Goal: Task Accomplishment & Management: Complete application form

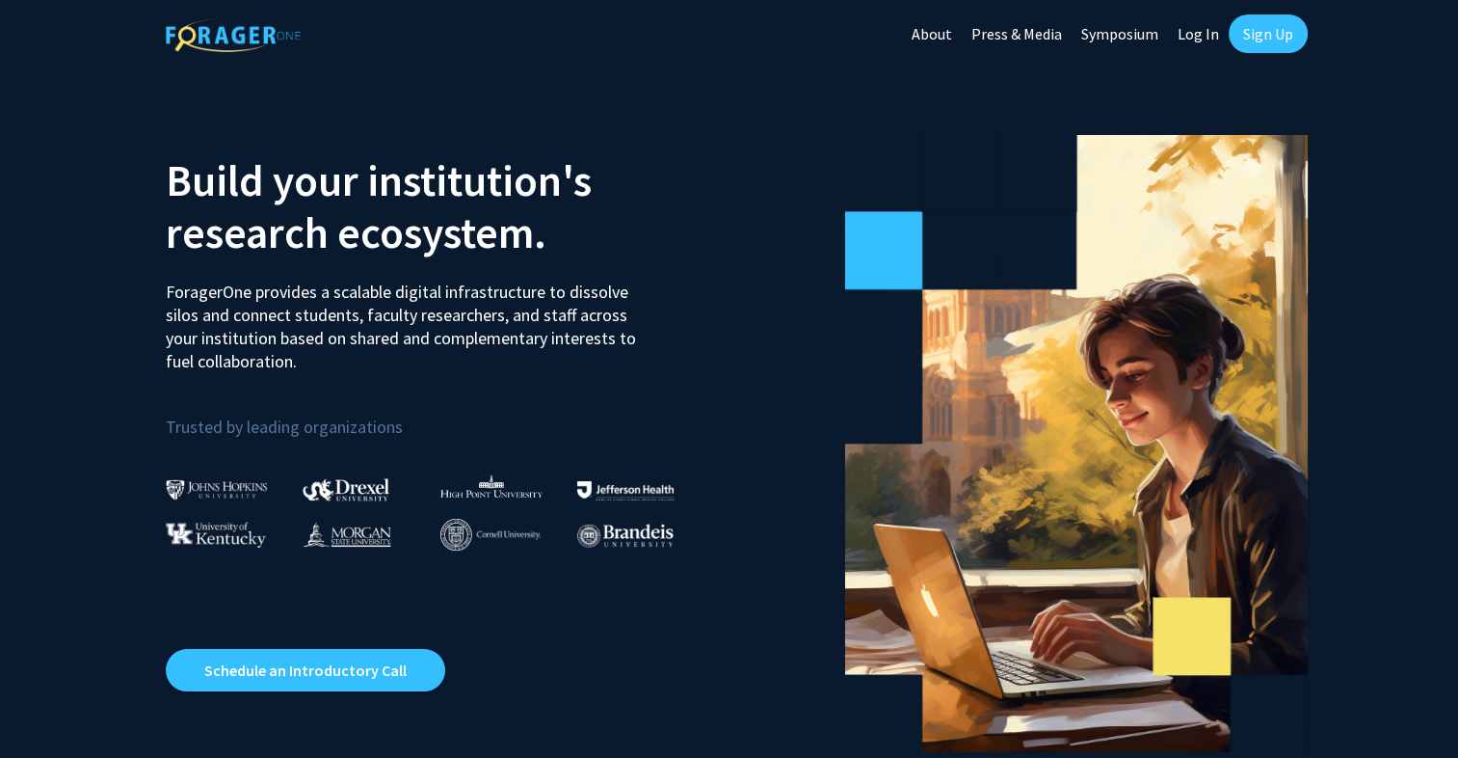
click at [1245, 39] on link "Sign Up" at bounding box center [1268, 33] width 79 height 39
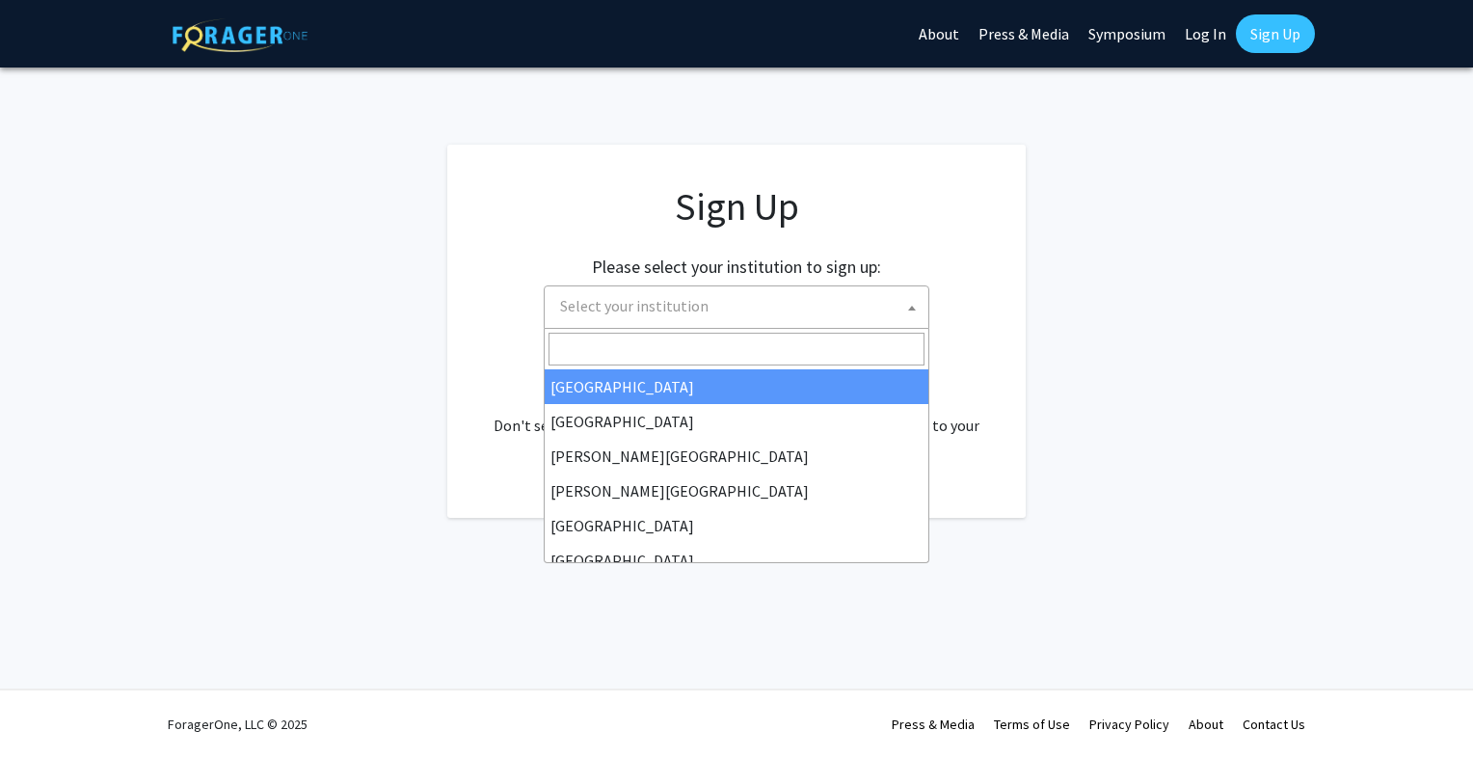
click at [696, 322] on span "Select your institution" at bounding box center [740, 306] width 376 height 40
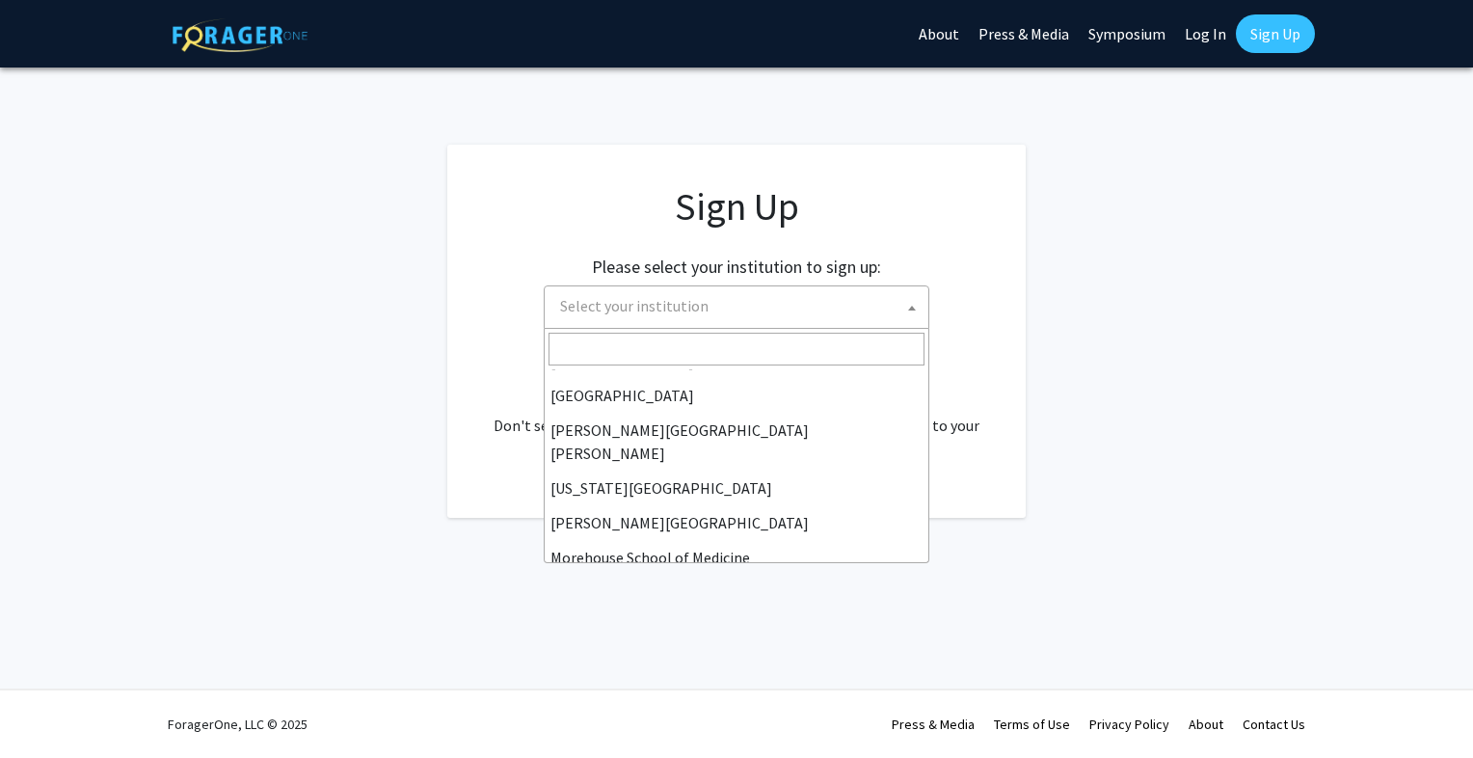
scroll to position [307, 0]
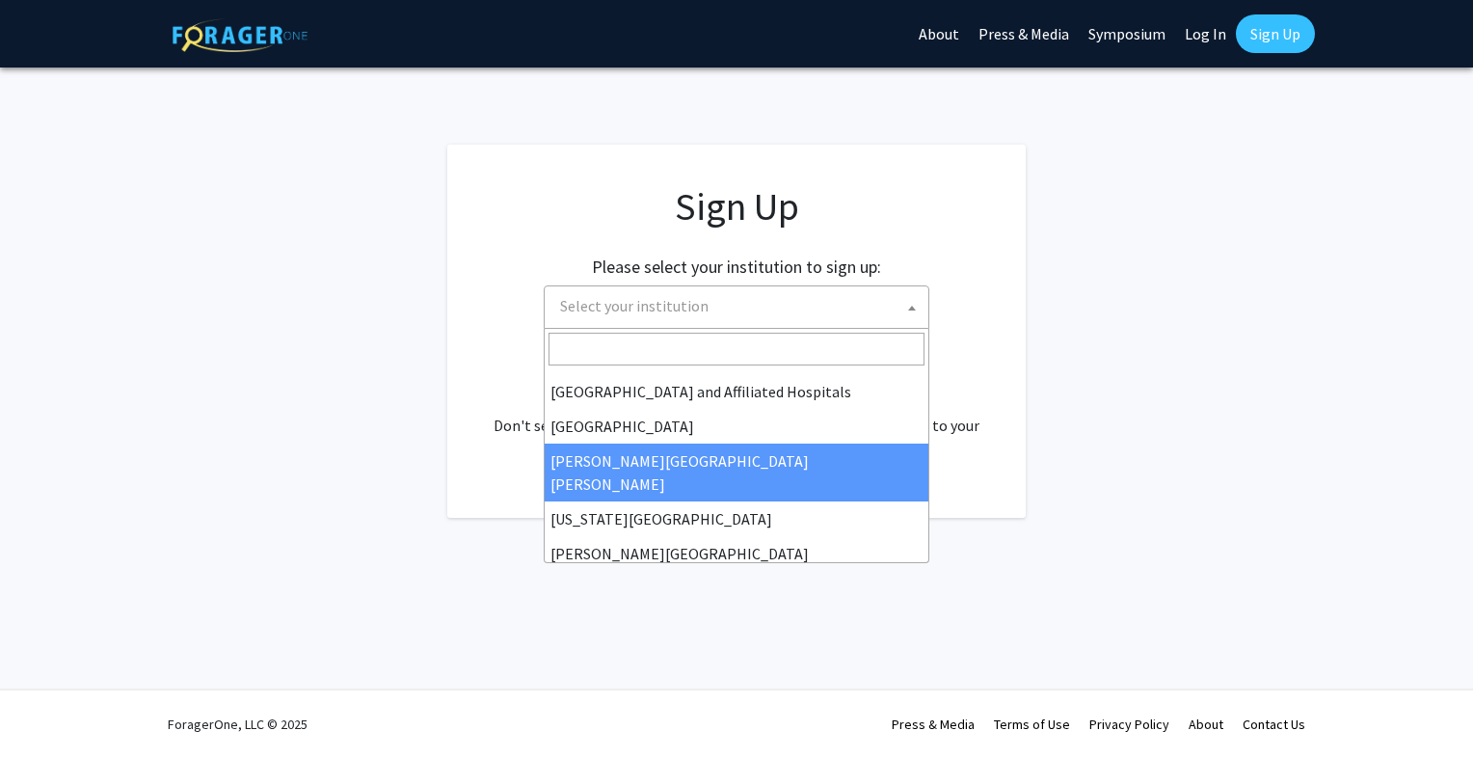
select select "1"
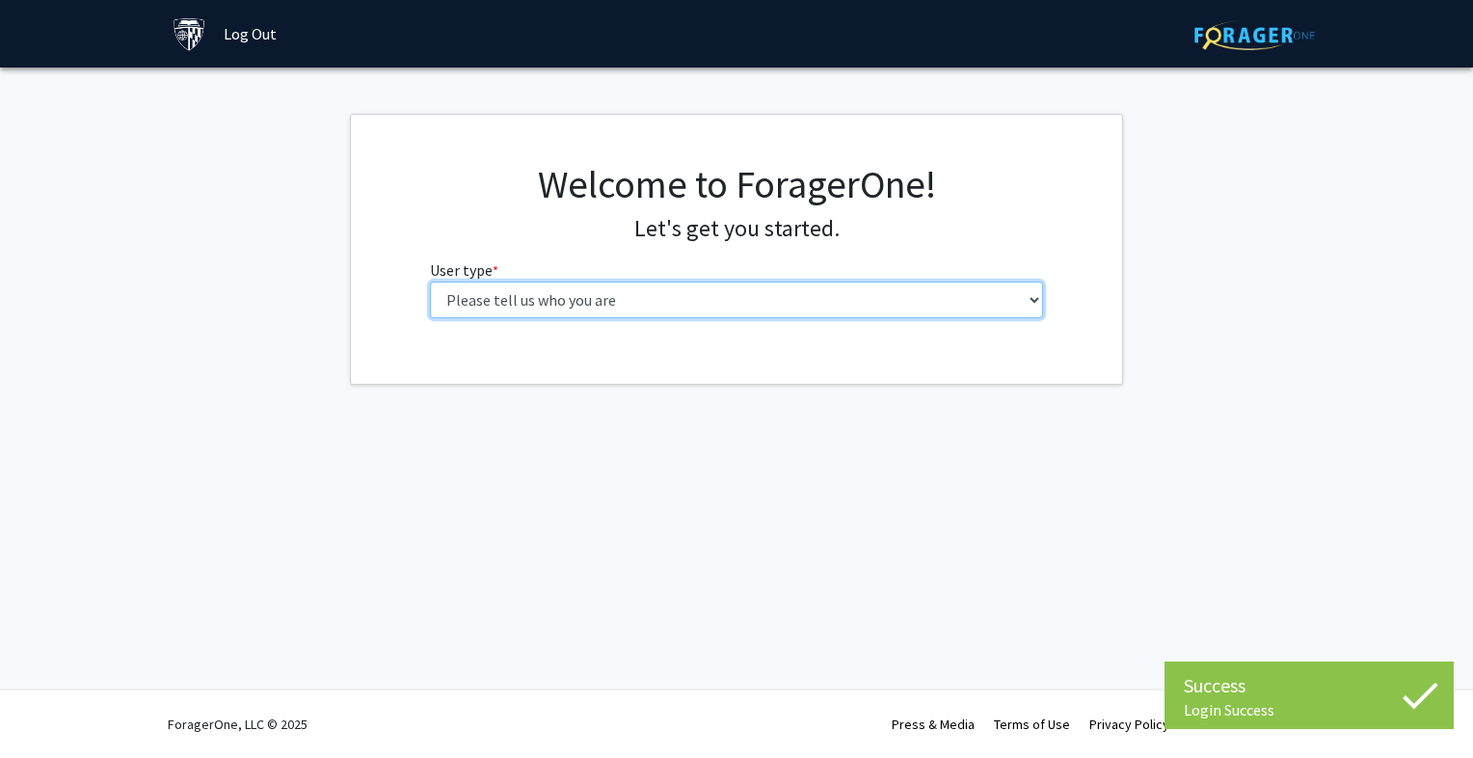
click at [751, 294] on select "Please tell us who you are Undergraduate Student Master's Student Doctoral Cand…" at bounding box center [737, 299] width 614 height 37
select select "1: undergrad"
click at [430, 281] on select "Please tell us who you are Undergraduate Student Master's Student Doctoral Cand…" at bounding box center [737, 299] width 614 height 37
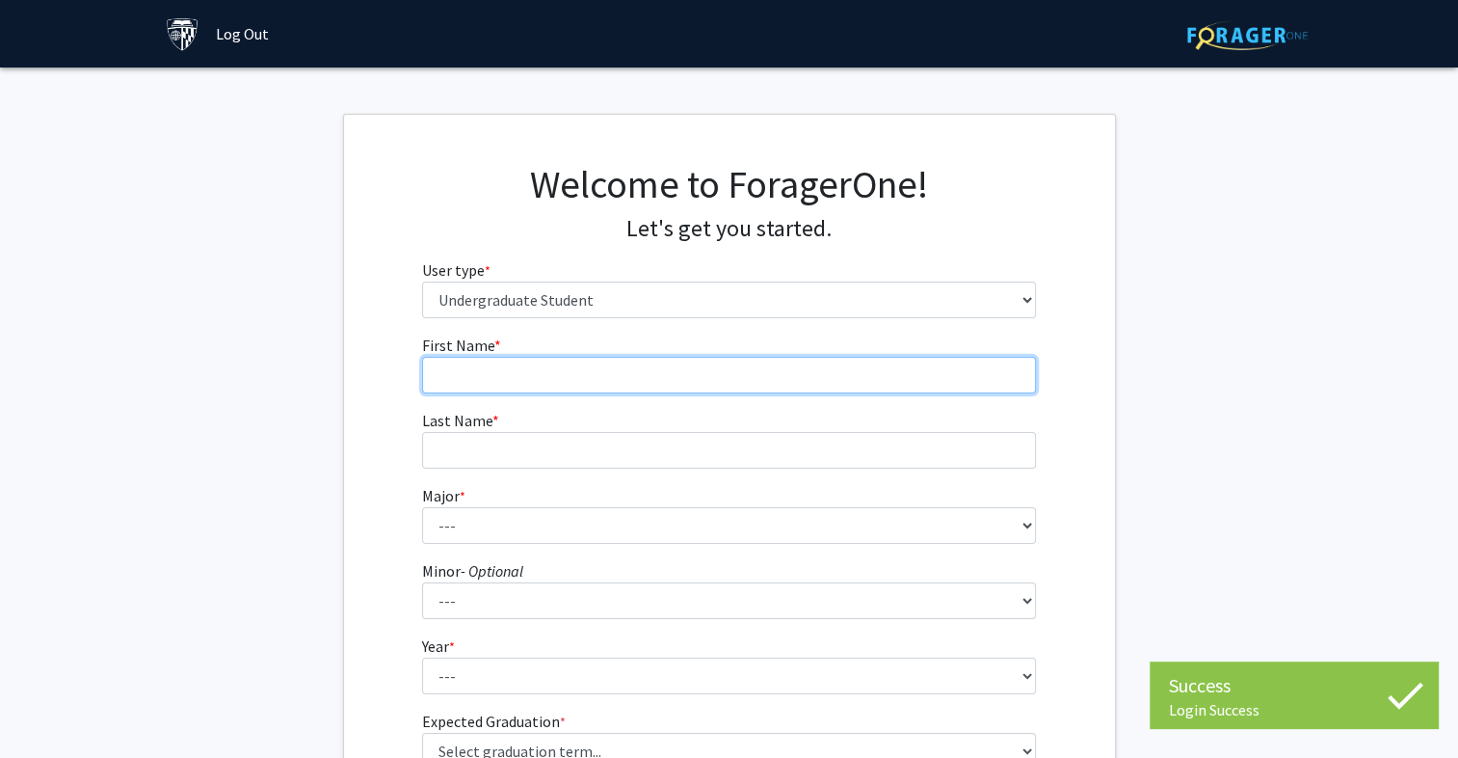
click at [621, 376] on input "First Name * required" at bounding box center [729, 375] width 614 height 37
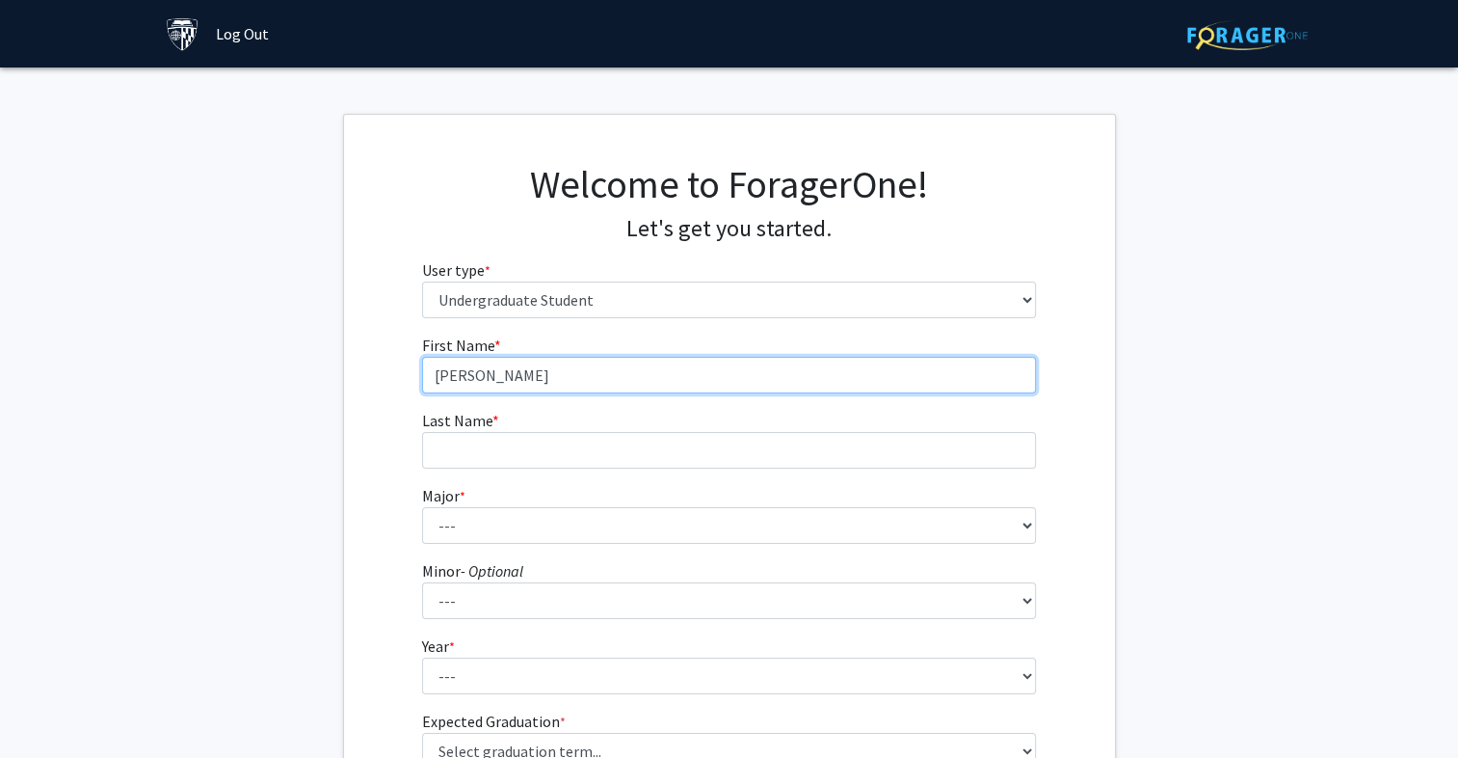
type input "Nathaniel"
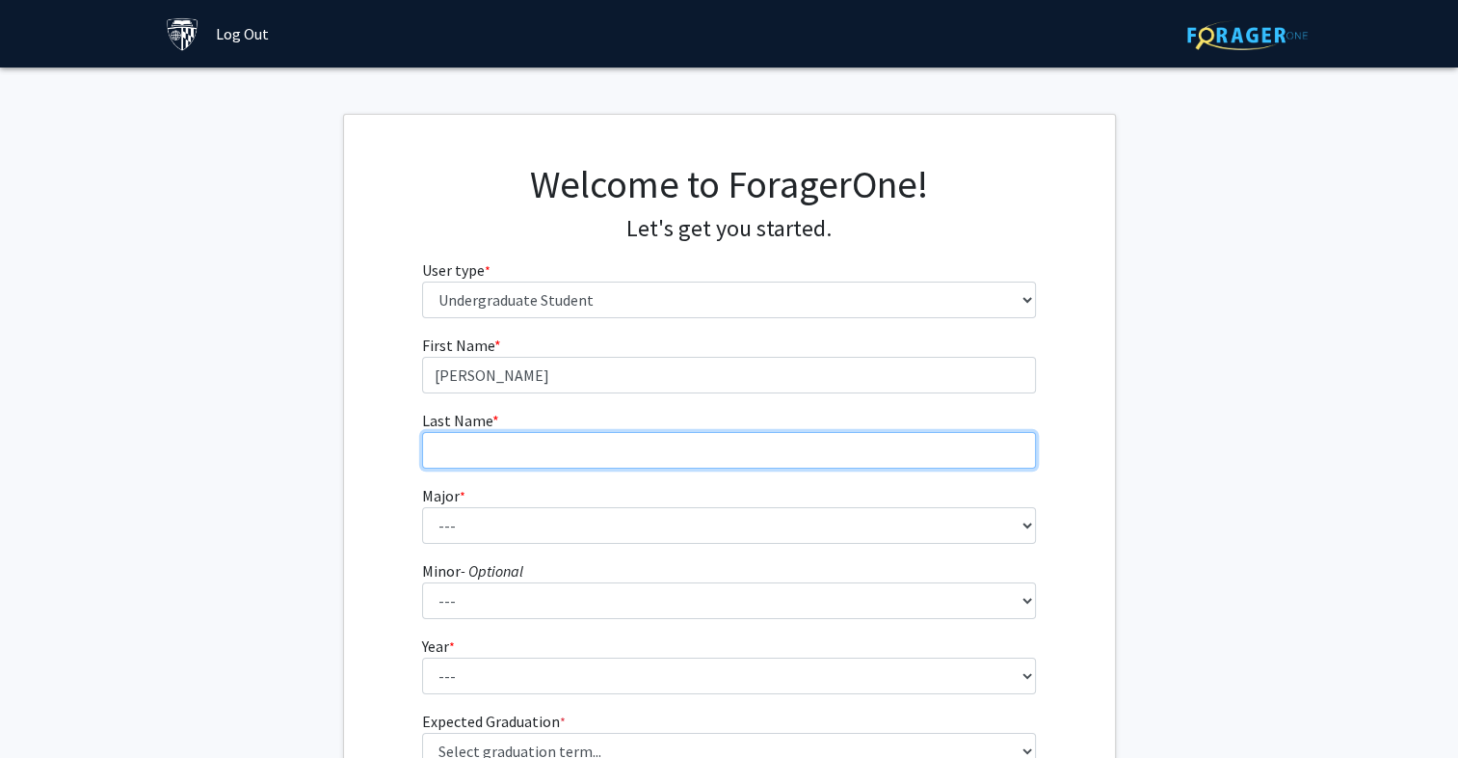
click at [573, 451] on input "Last Name * required" at bounding box center [729, 450] width 614 height 37
type input "Fernandez"
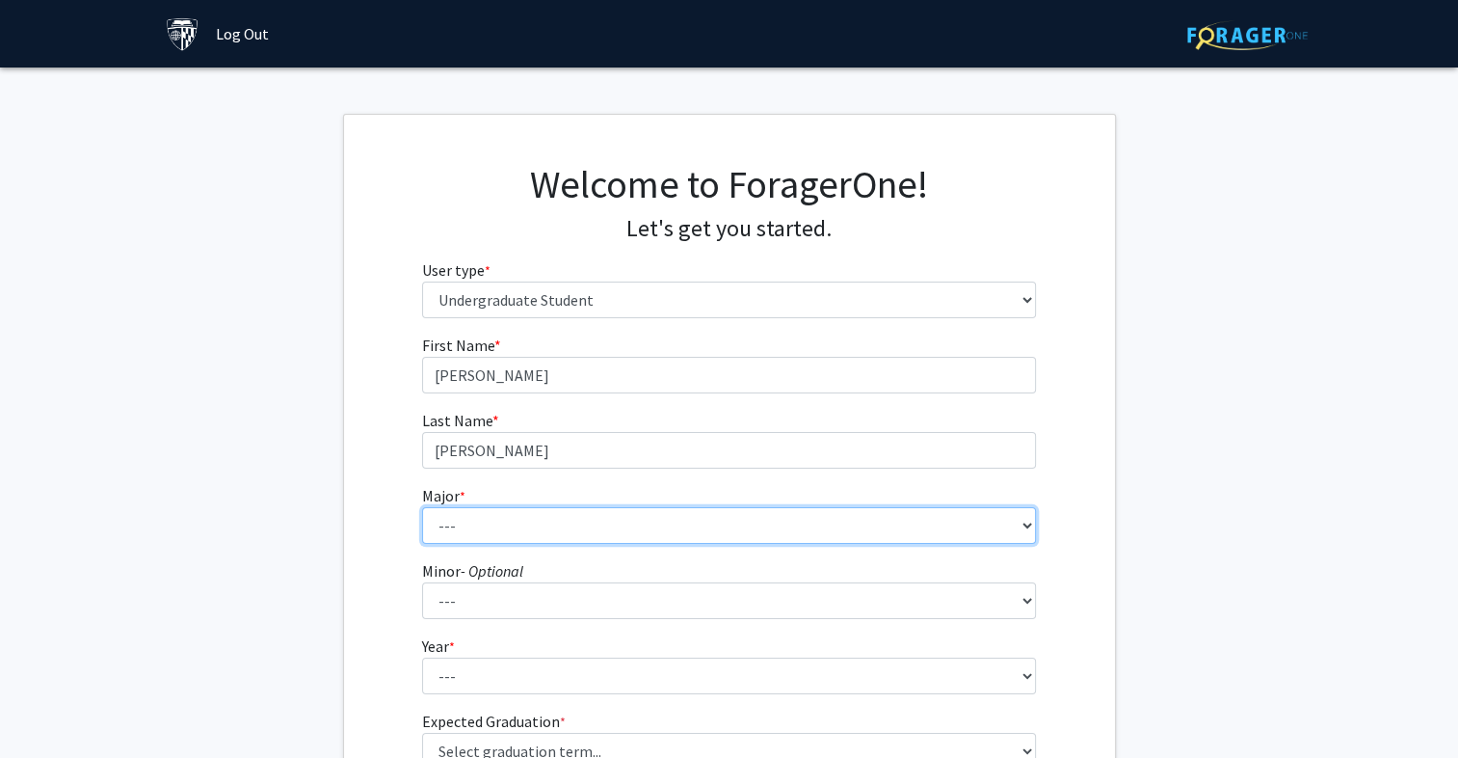
click at [538, 519] on select "--- Africana Studies Anthropology Applied Mathematics & Statistics Archaeology …" at bounding box center [729, 525] width 614 height 37
select select "14: 29"
click at [422, 507] on select "--- Africana Studies Anthropology Applied Mathematics & Statistics Archaeology …" at bounding box center [729, 525] width 614 height 37
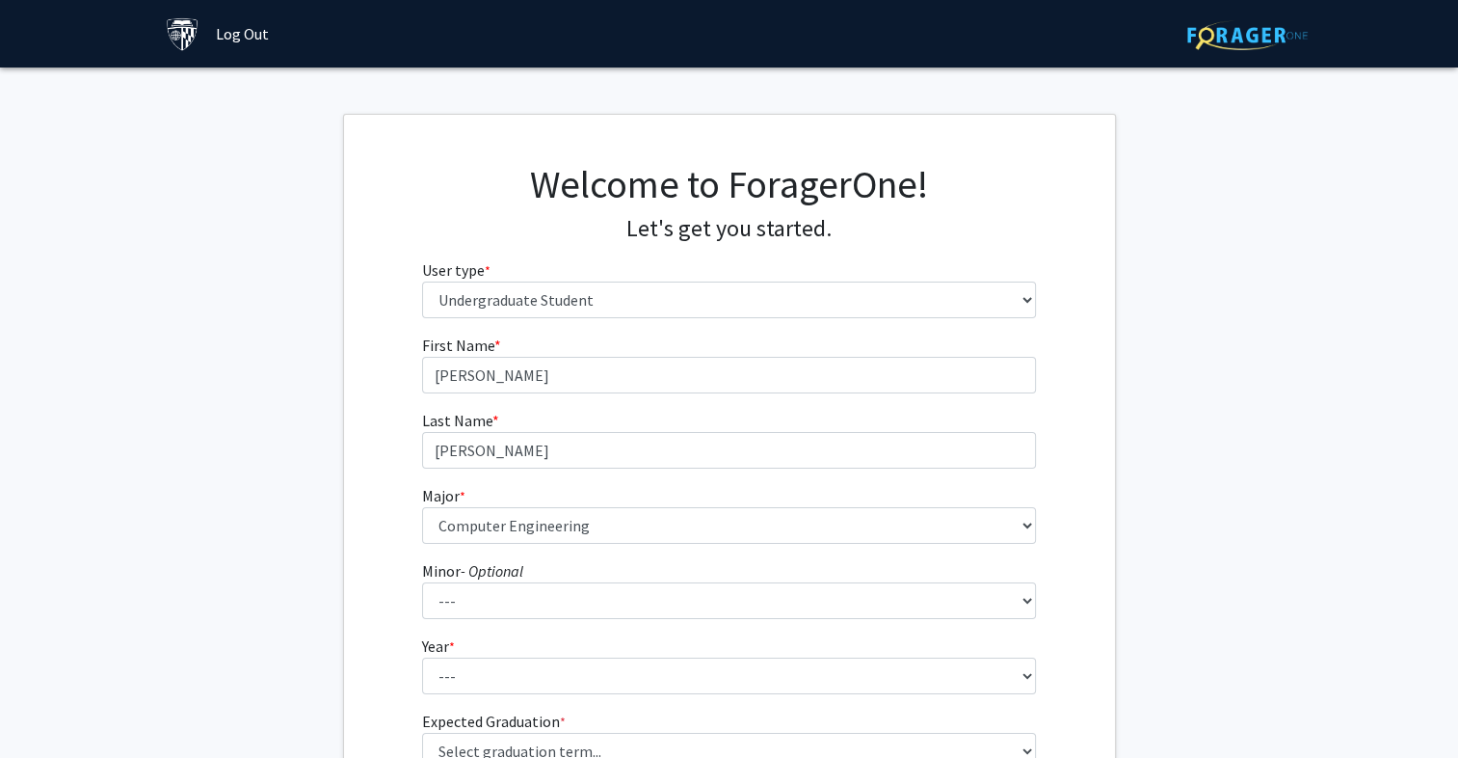
click at [301, 451] on fg-get-started "Welcome to ForagerOne! Let's get you started. User type * required Please tell …" at bounding box center [729, 491] width 1458 height 755
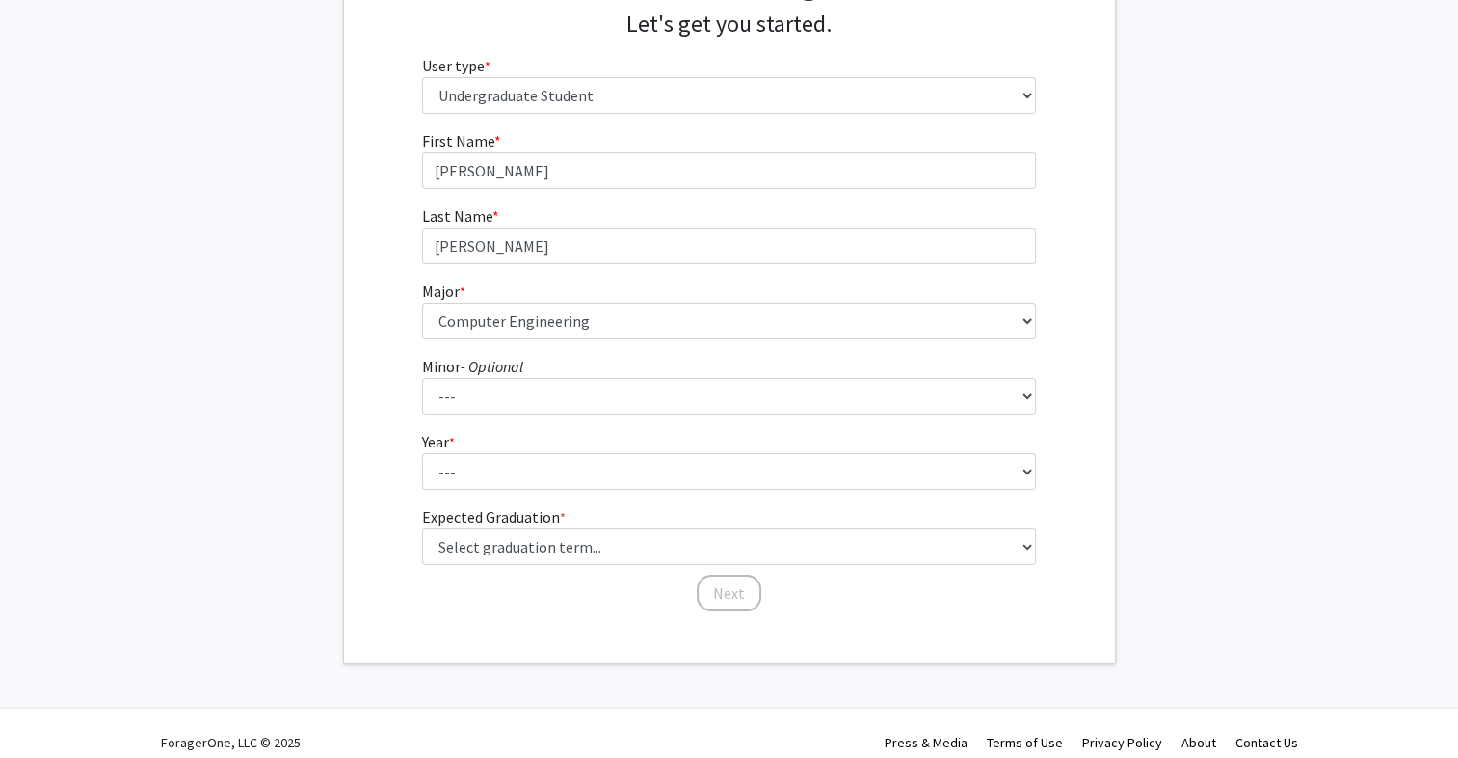
scroll to position [212, 0]
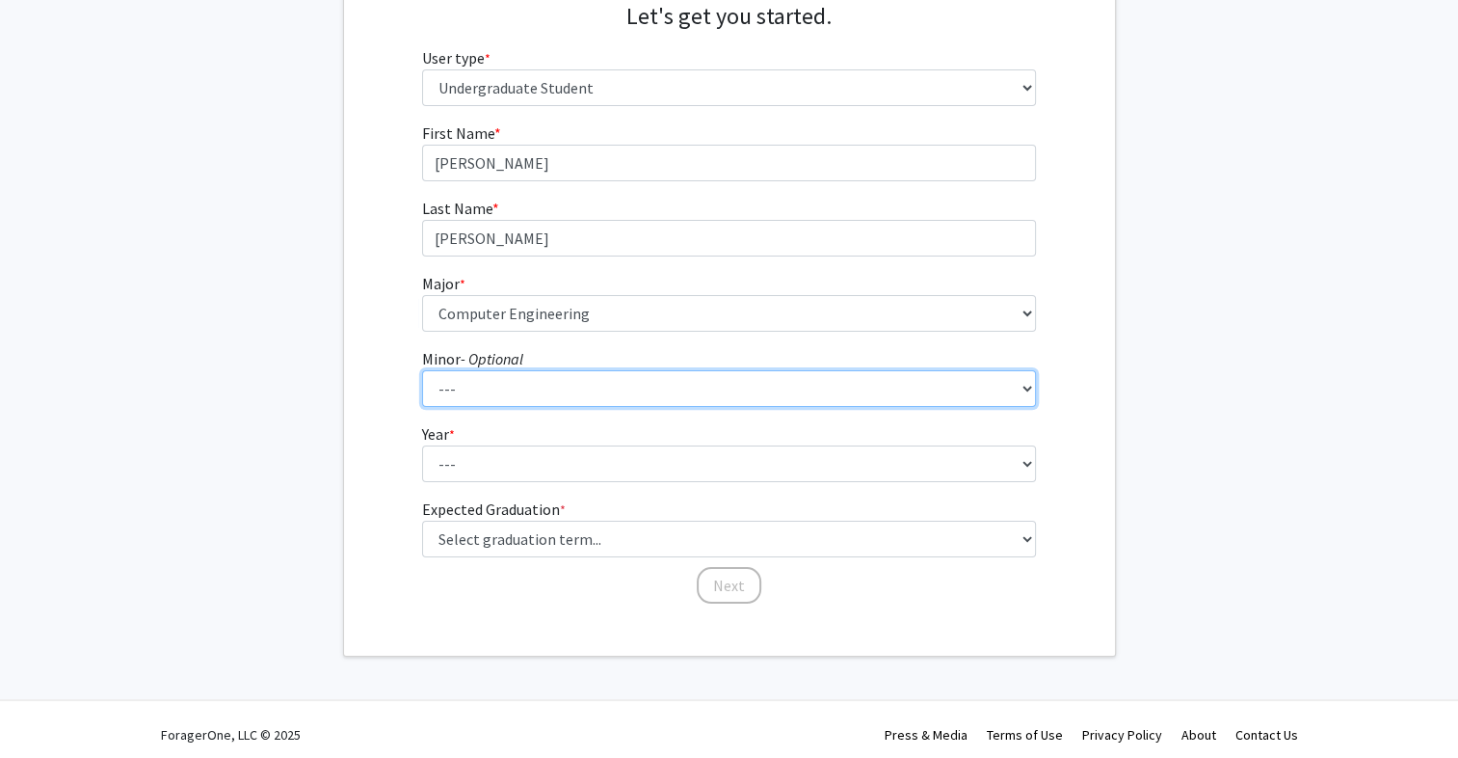
click at [510, 393] on select "--- Accounting and Financial Management Africana Studies Anthropology Applied M…" at bounding box center [729, 388] width 614 height 37
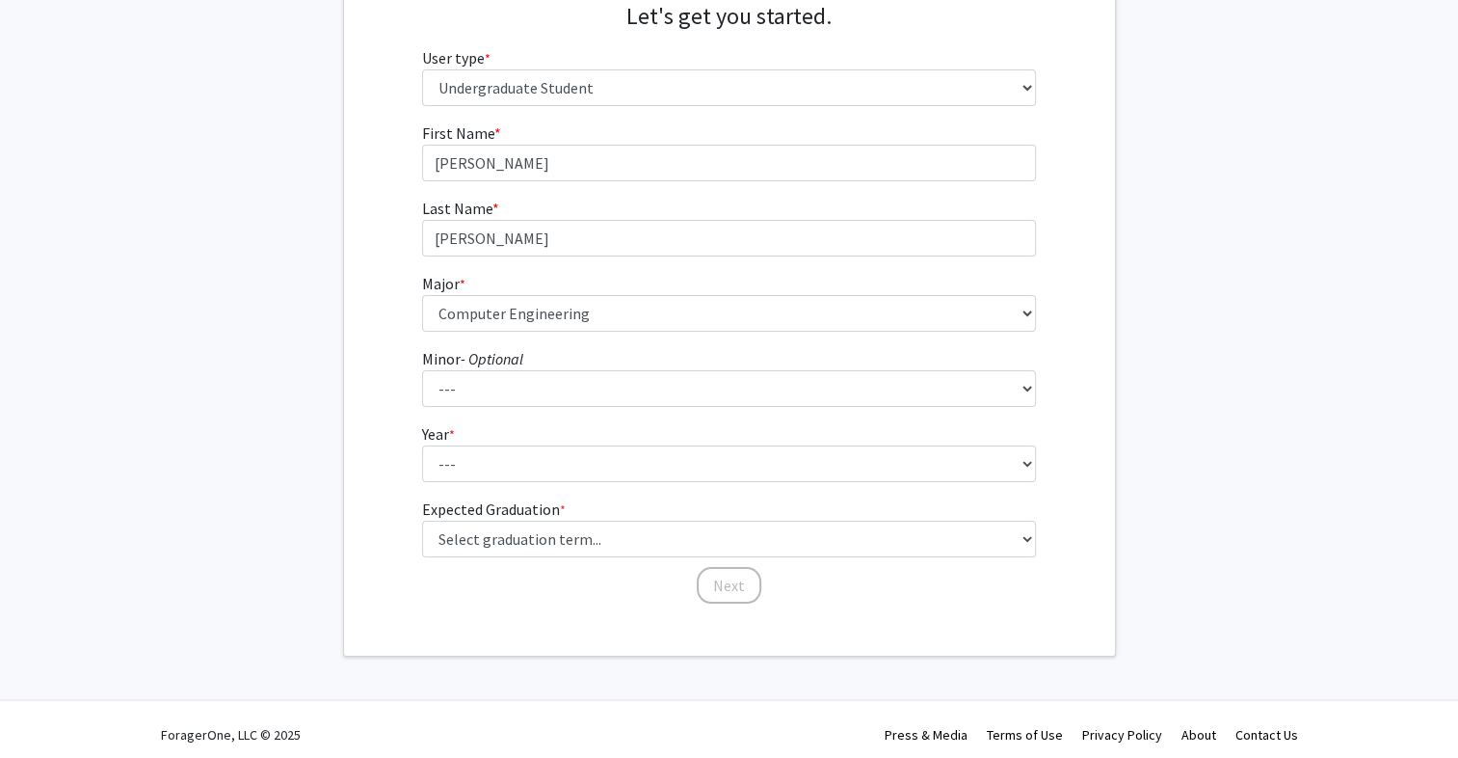
click at [270, 414] on fg-get-started "Welcome to ForagerOne! Let's get you started. User type * required Please tell …" at bounding box center [729, 279] width 1458 height 755
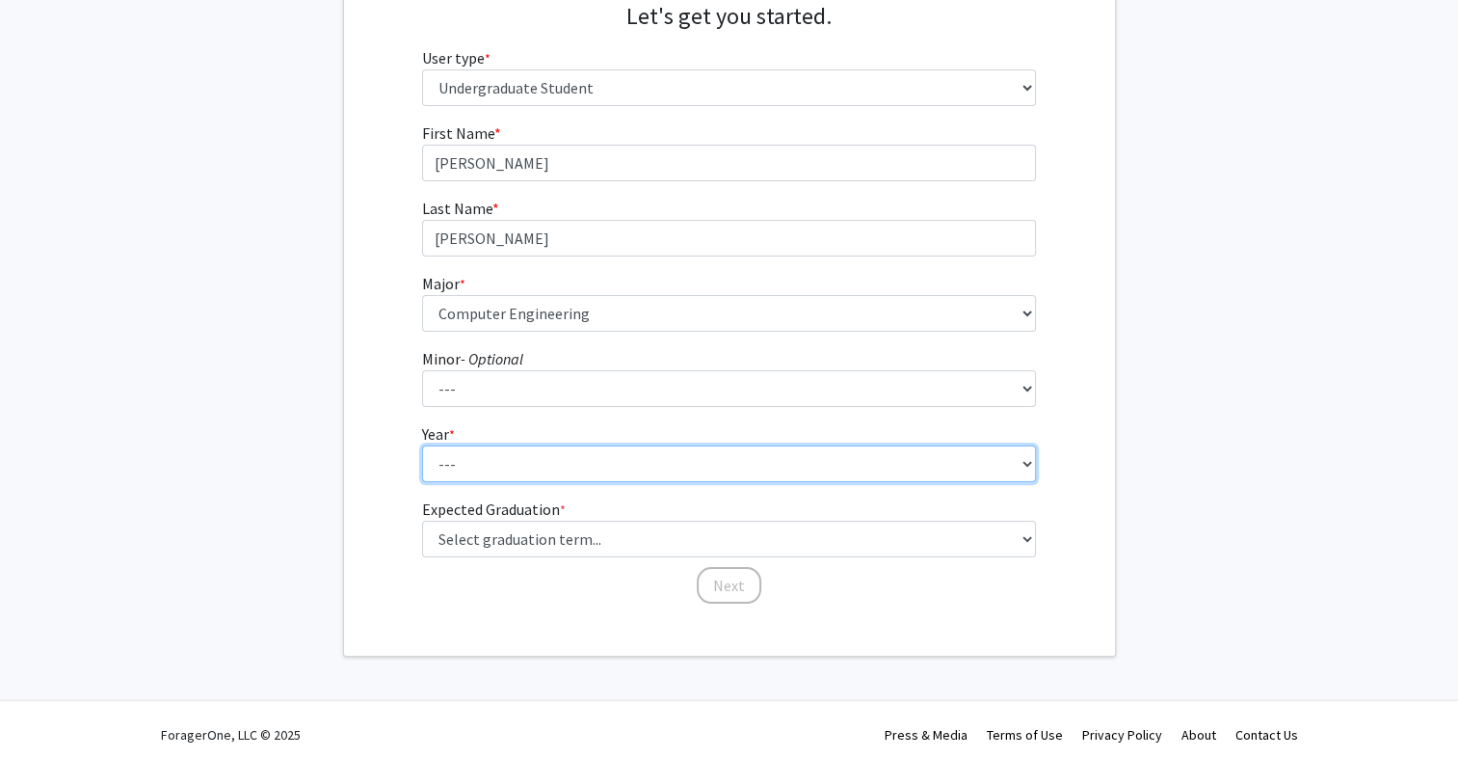
click at [442, 466] on select "--- First-year Sophomore Junior Senior Postbaccalaureate Certificate" at bounding box center [729, 463] width 614 height 37
select select "3: junior"
click at [422, 445] on select "--- First-year Sophomore Junior Senior Postbaccalaureate Certificate" at bounding box center [729, 463] width 614 height 37
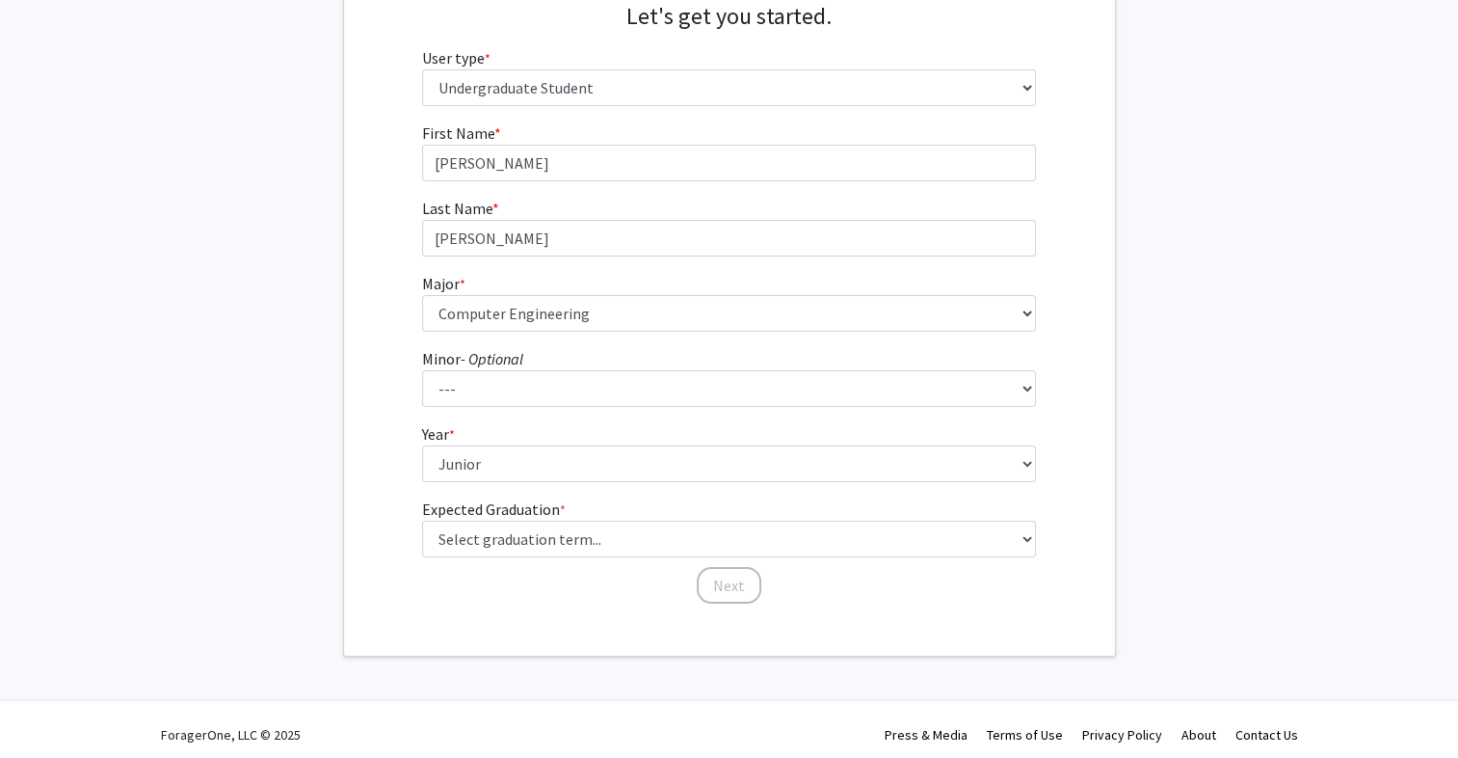
click at [385, 585] on div "First Name * required Nathaniel Last Name * required Fernandez Major * required…" at bounding box center [729, 363] width 771 height 484
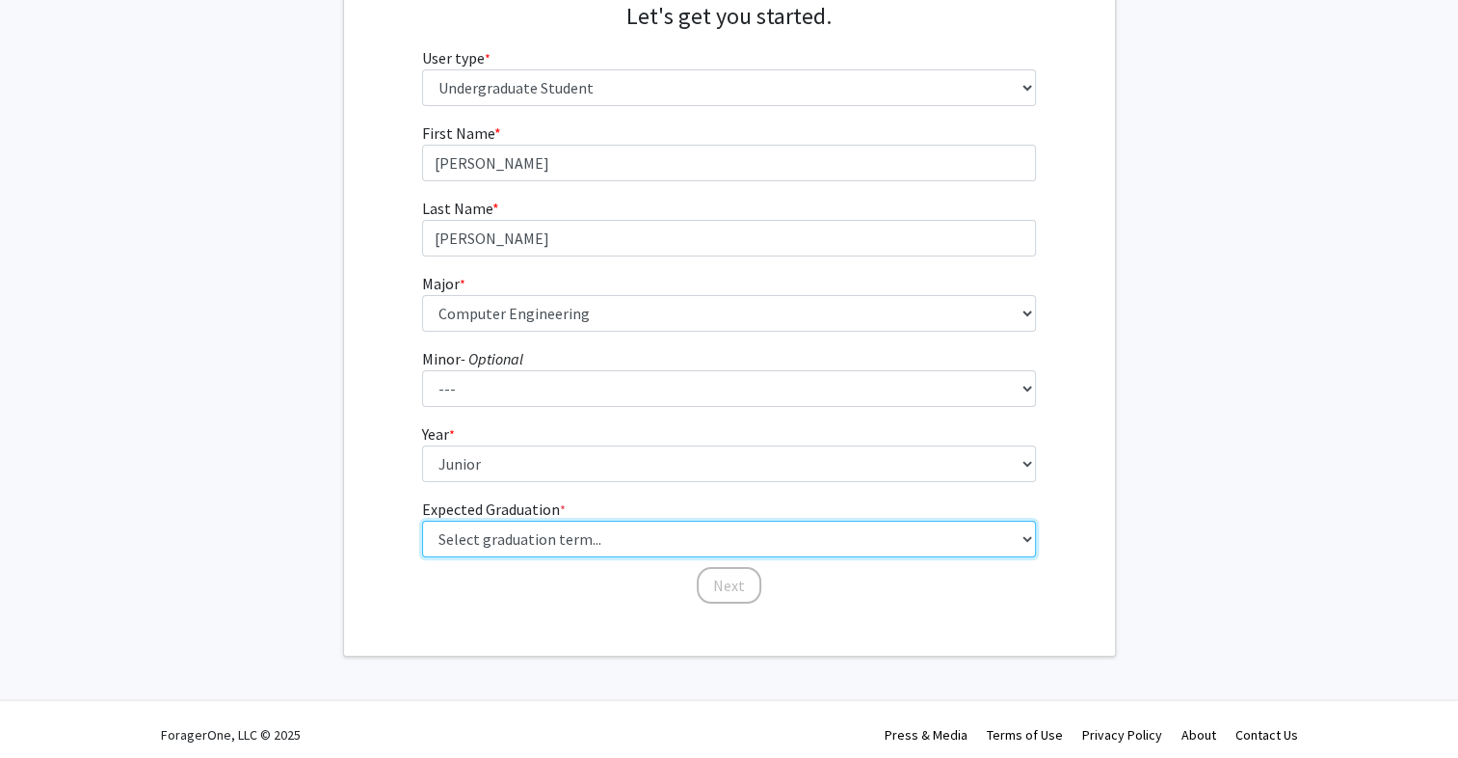
click at [495, 547] on select "Select graduation term... Spring 2025 Summer 2025 Fall 2025 Winter 2025 Spring …" at bounding box center [729, 538] width 614 height 37
select select "9: spring_2027"
click at [422, 520] on select "Select graduation term... Spring 2025 Summer 2025 Fall 2025 Winter 2025 Spring …" at bounding box center [729, 538] width 614 height 37
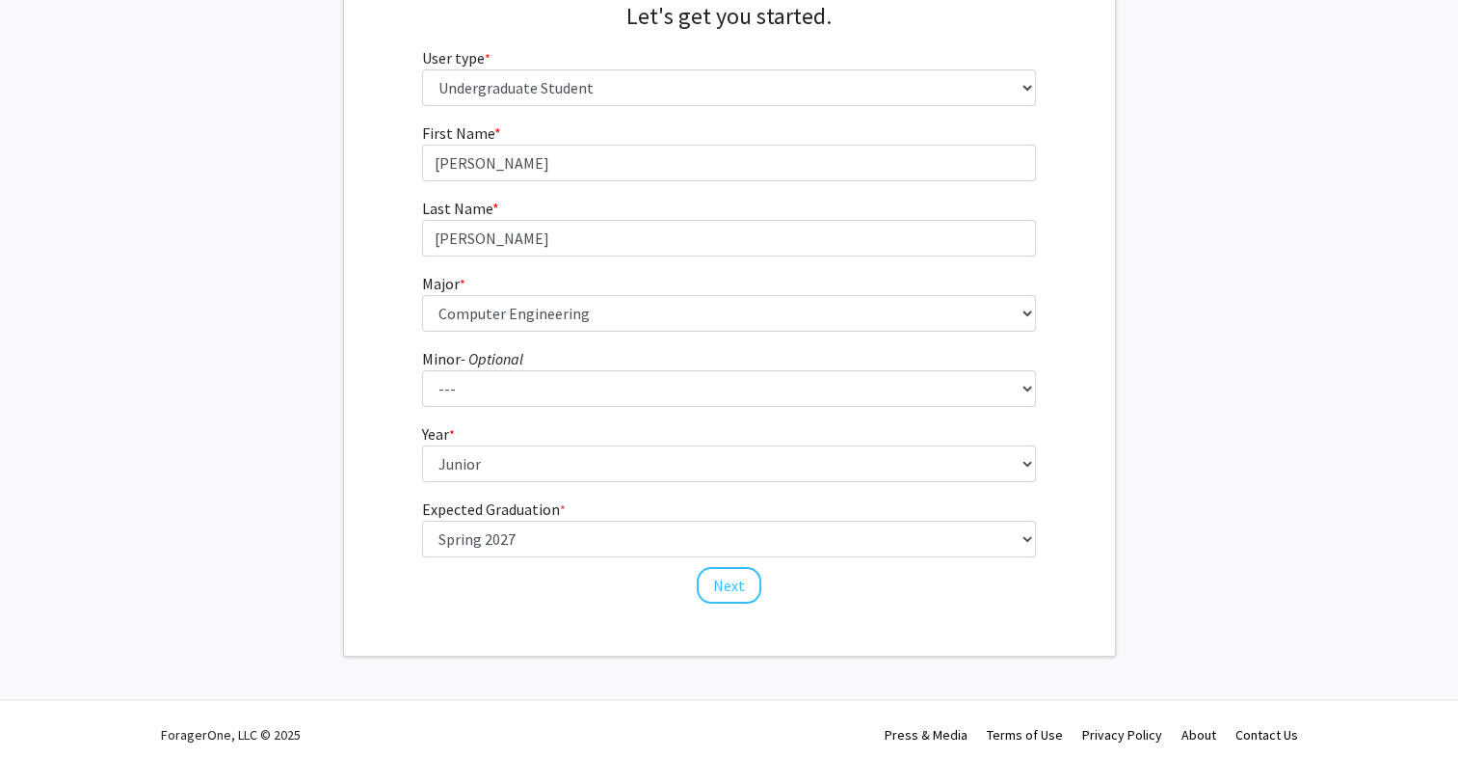
click at [340, 263] on fg-get-started "Welcome to ForagerOne! Let's get you started. User type * required Please tell …" at bounding box center [729, 279] width 1458 height 755
click at [727, 592] on button "Next" at bounding box center [729, 585] width 65 height 37
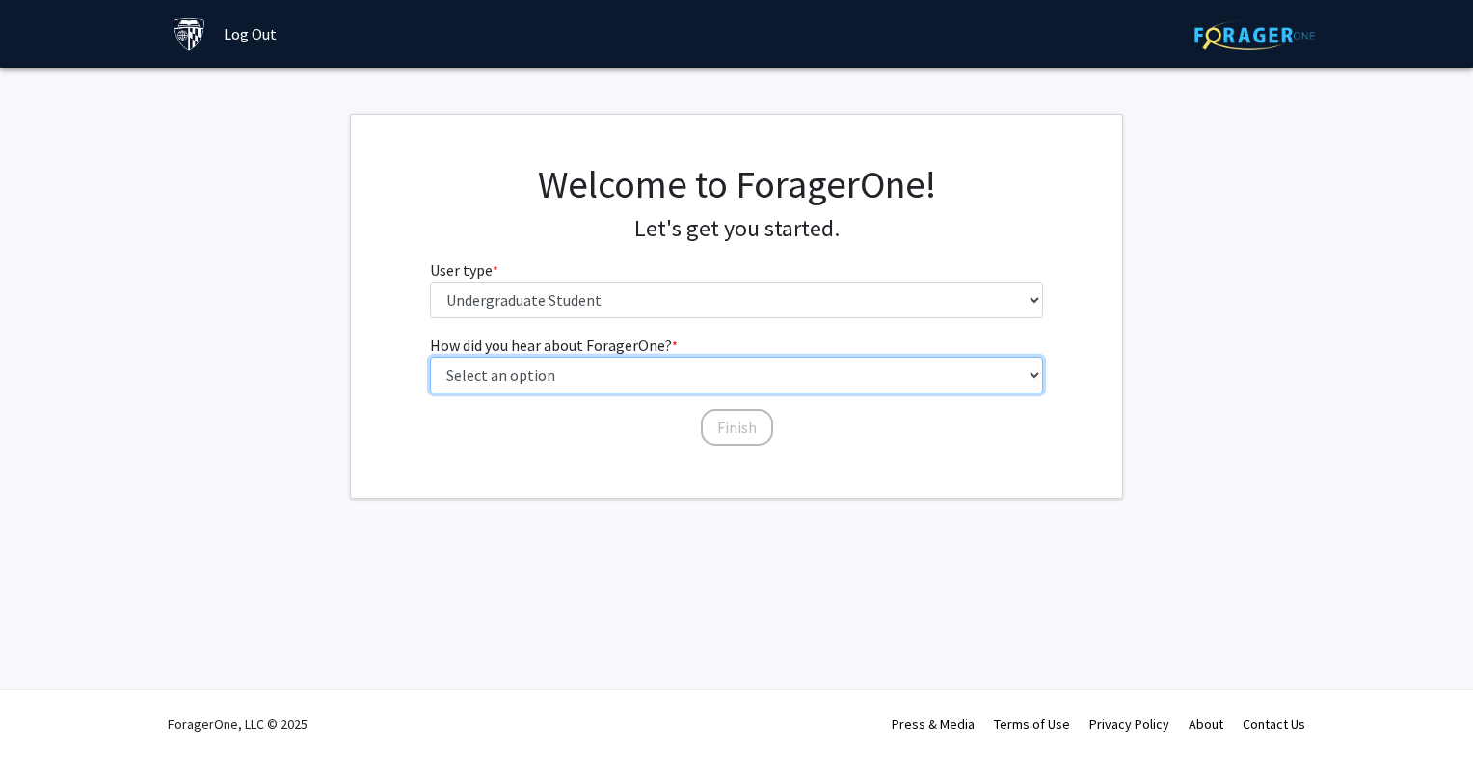
click at [646, 380] on select "Select an option Peer/student recommendation Faculty/staff recommendation Unive…" at bounding box center [737, 375] width 614 height 37
select select "2: faculty_recommendation"
click at [430, 357] on select "Select an option Peer/student recommendation Faculty/staff recommendation Unive…" at bounding box center [737, 375] width 614 height 37
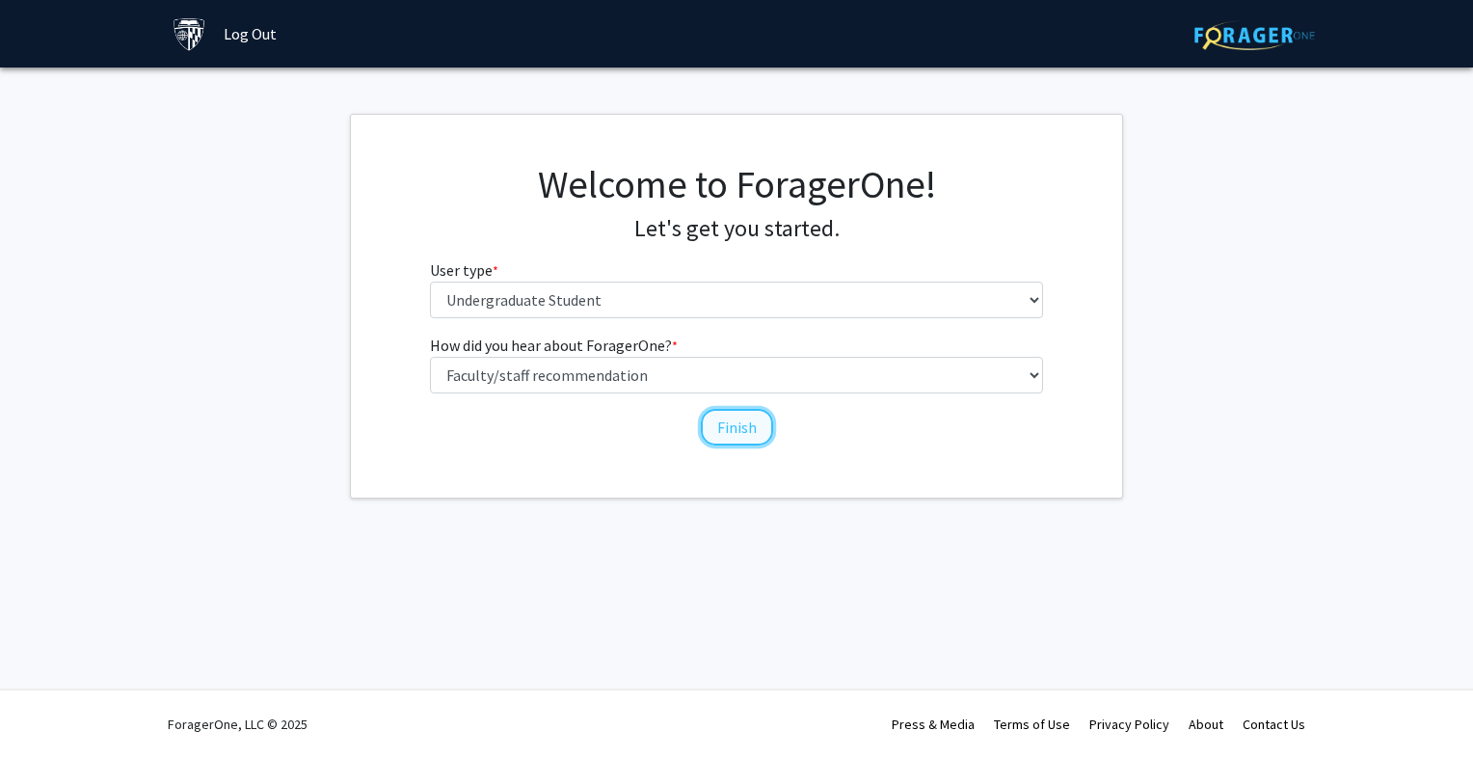
click at [741, 422] on button "Finish" at bounding box center [737, 427] width 72 height 37
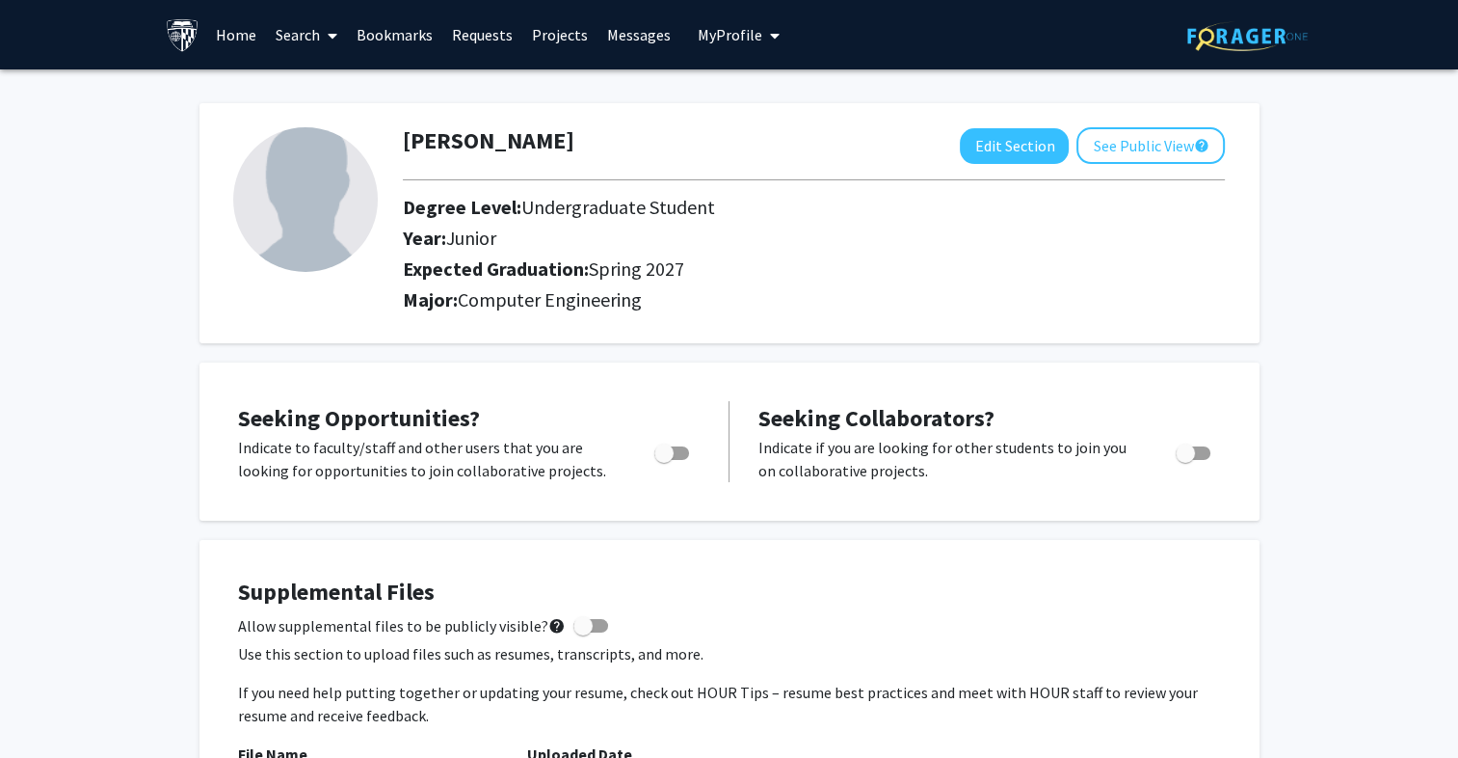
click at [328, 37] on icon at bounding box center [333, 35] width 10 height 15
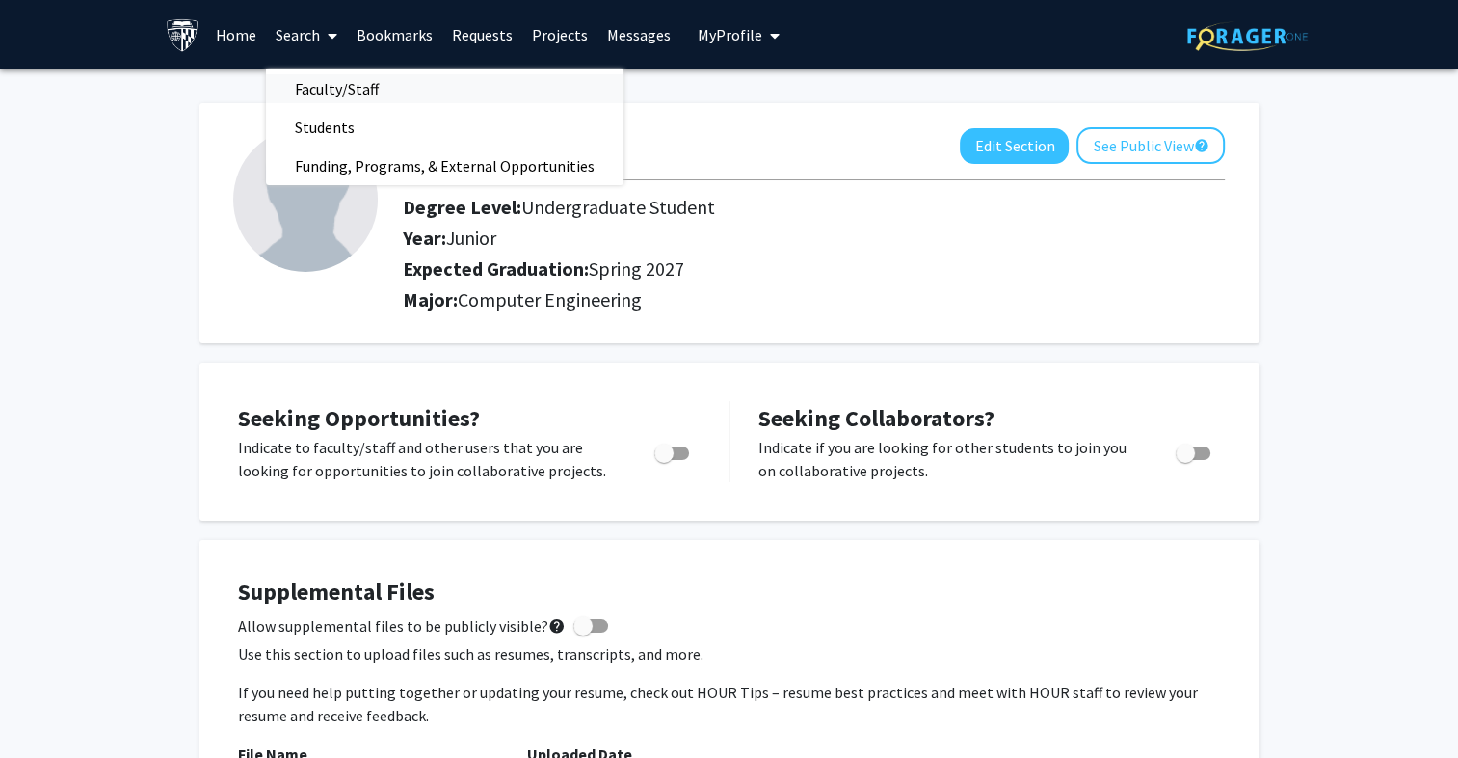
click at [324, 93] on span "Faculty/Staff" at bounding box center [337, 88] width 142 height 39
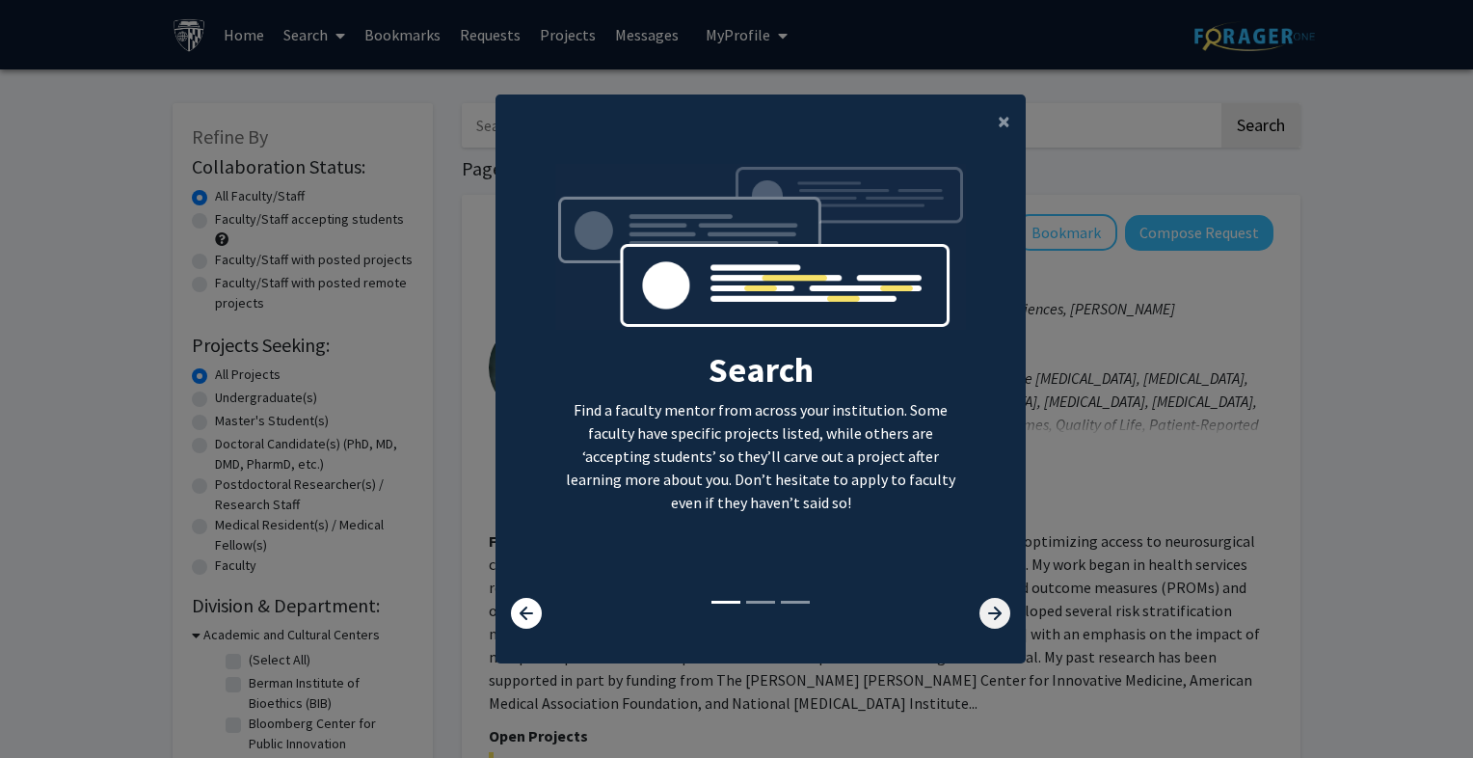
click at [996, 615] on icon at bounding box center [994, 613] width 31 height 31
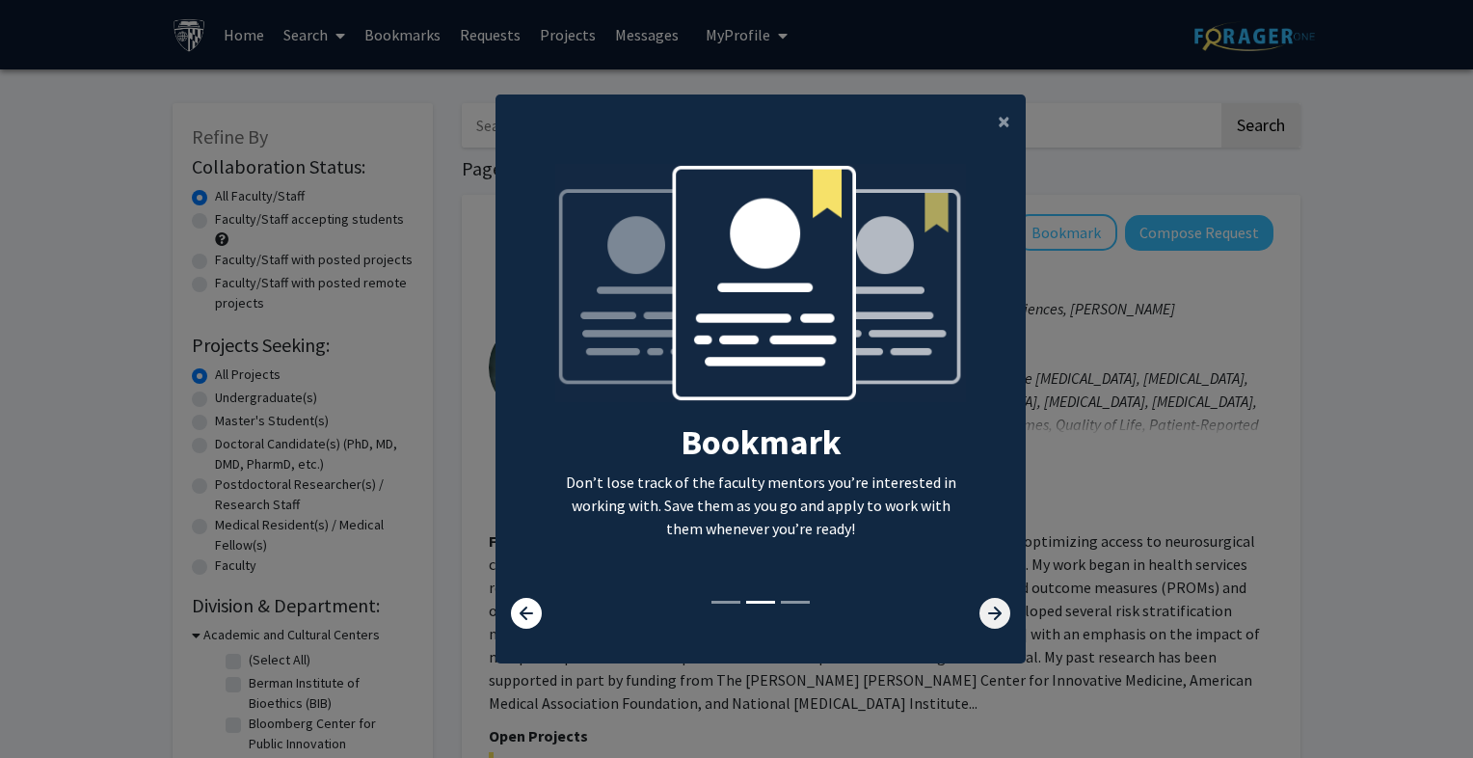
click at [993, 615] on icon at bounding box center [994, 613] width 31 height 31
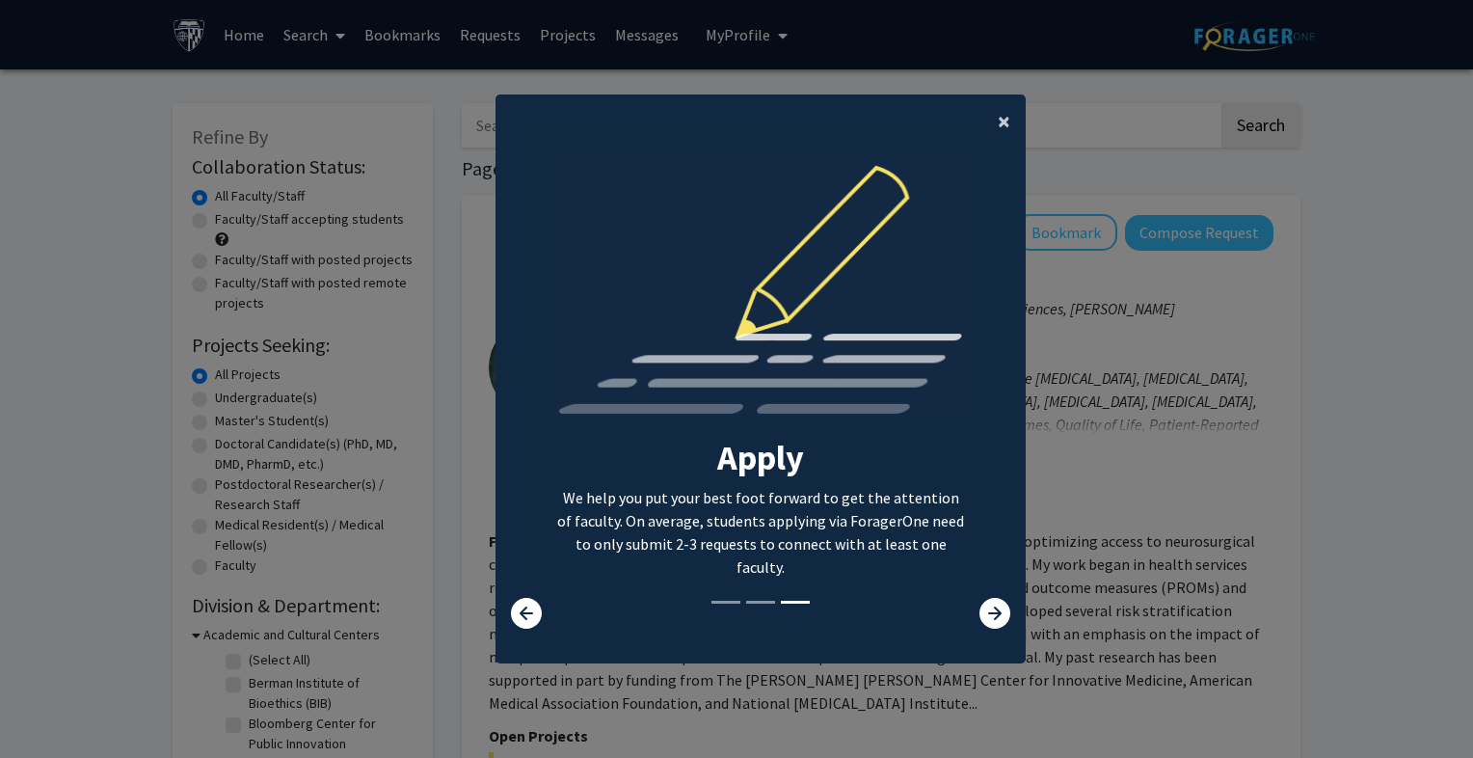
click at [998, 126] on span "×" at bounding box center [1004, 121] width 13 height 30
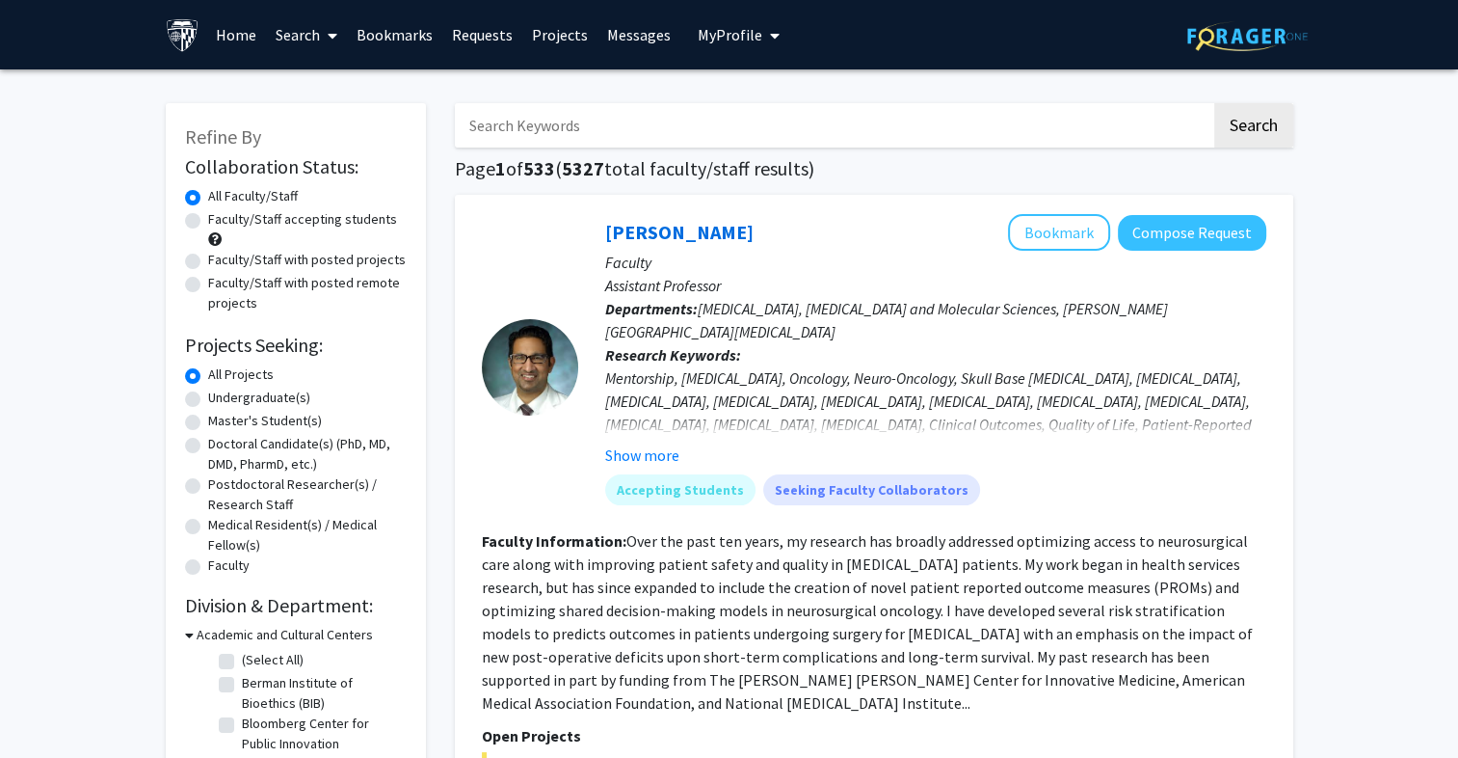
click at [208, 403] on label "Undergraduate(s)" at bounding box center [259, 397] width 102 height 20
click at [208, 400] on input "Undergraduate(s)" at bounding box center [214, 393] width 13 height 13
radio input "true"
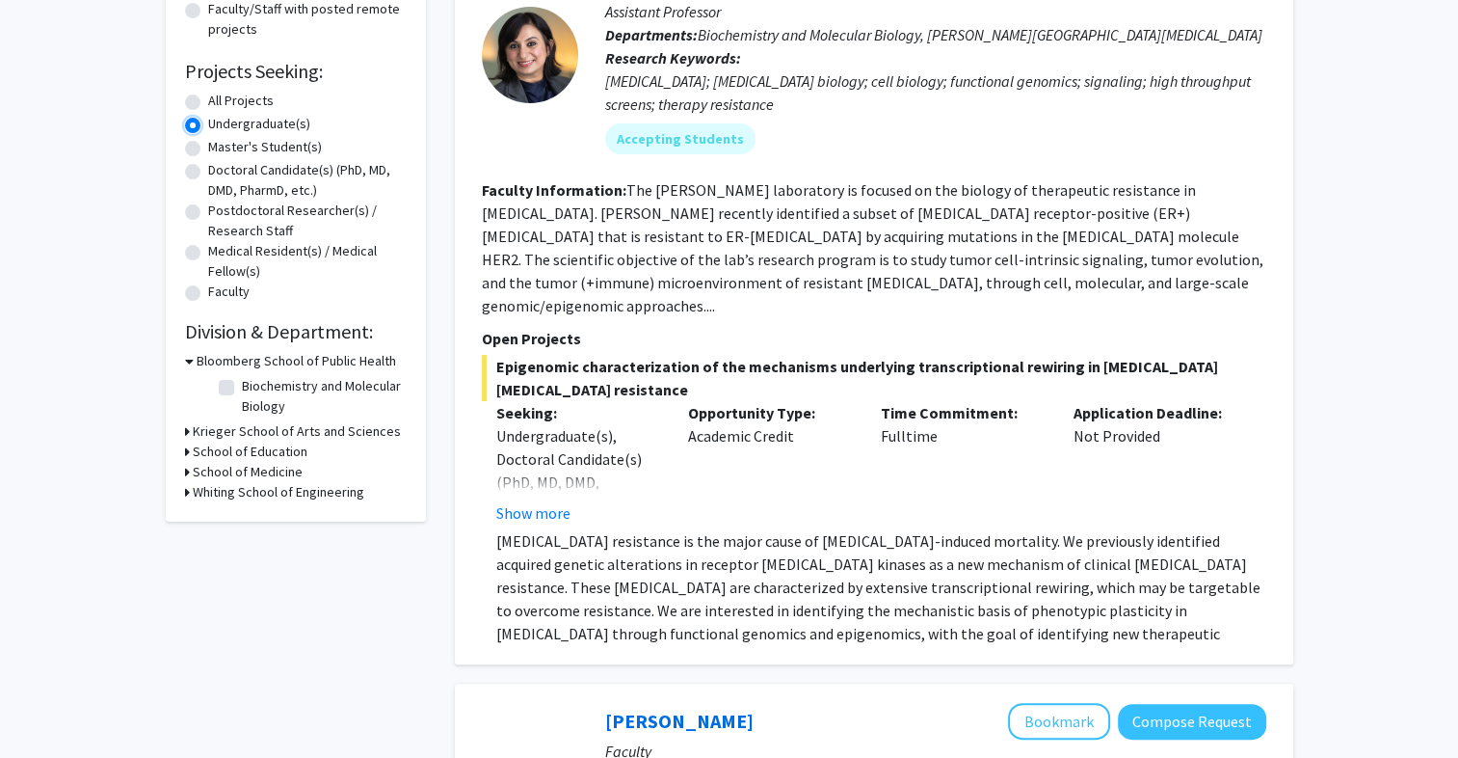
scroll to position [274, 0]
click at [181, 491] on div "Refine By Collaboration Status: Collaboration Status All Faculty/Staff Collabor…" at bounding box center [296, 175] width 260 height 692
click at [185, 490] on icon at bounding box center [187, 492] width 5 height 20
click at [242, 519] on label "(Select All)" at bounding box center [273, 517] width 62 height 20
click at [242, 519] on input "(Select All)" at bounding box center [248, 513] width 13 height 13
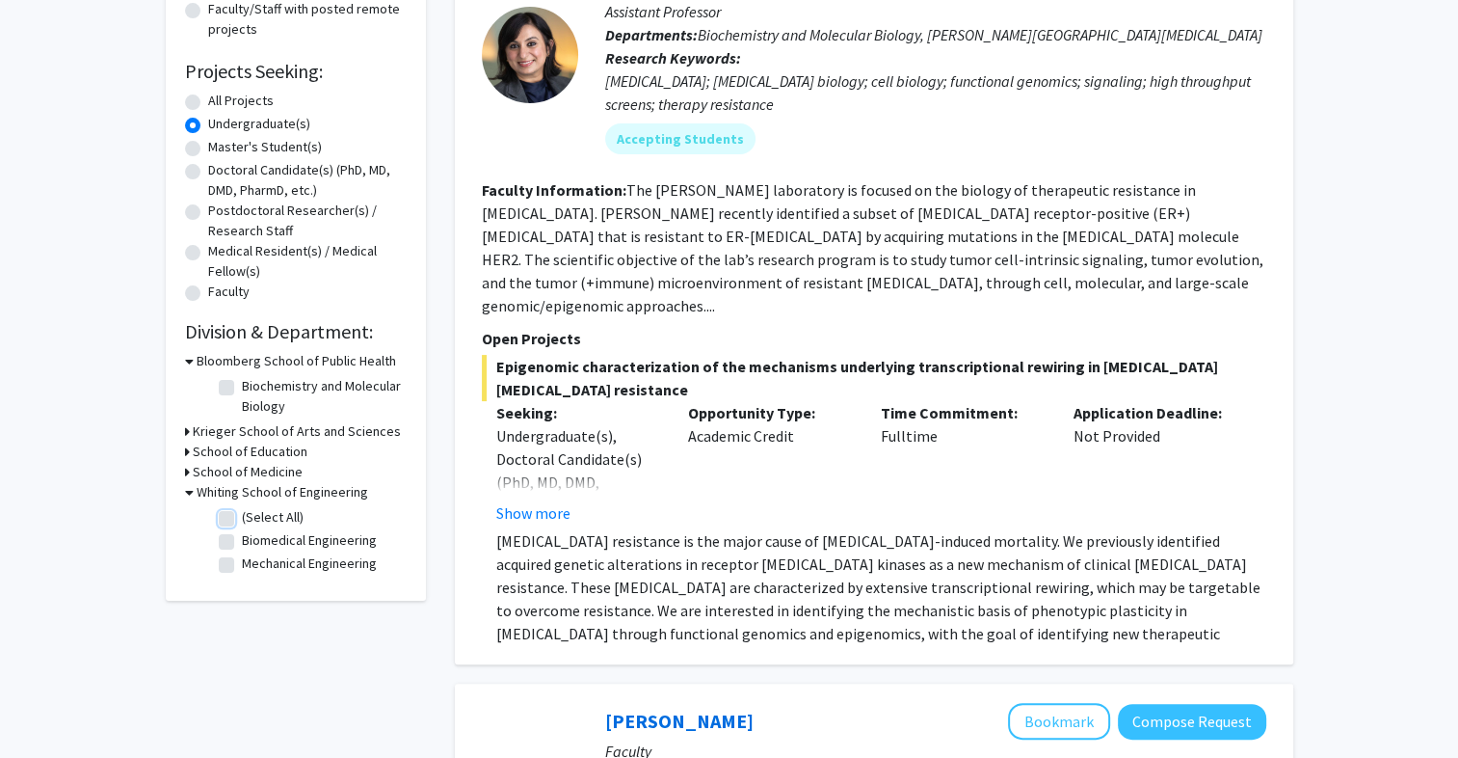
checkbox input "true"
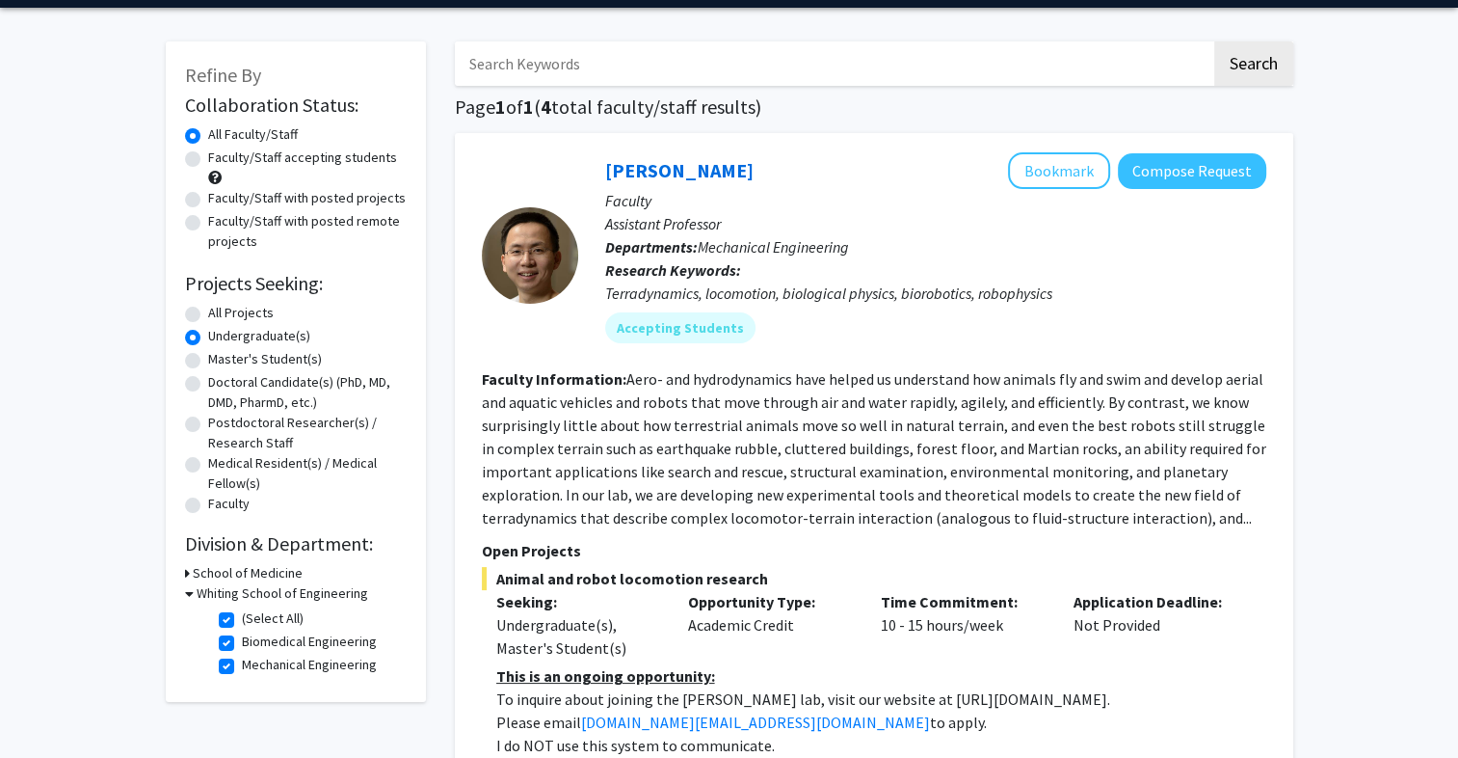
scroll to position [66, 0]
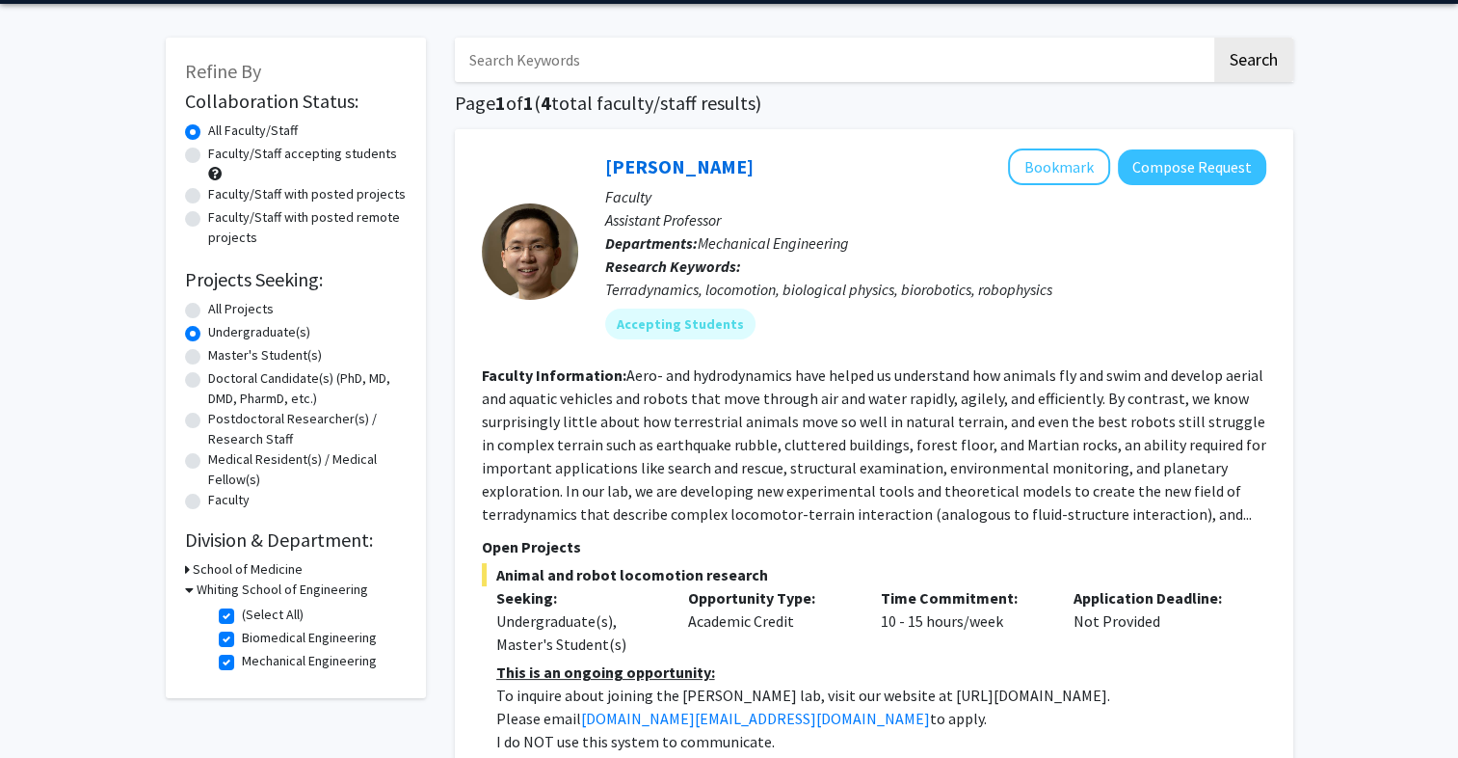
click at [208, 313] on label "All Projects" at bounding box center [241, 309] width 66 height 20
click at [208, 311] on input "All Projects" at bounding box center [214, 305] width 13 height 13
radio input "true"
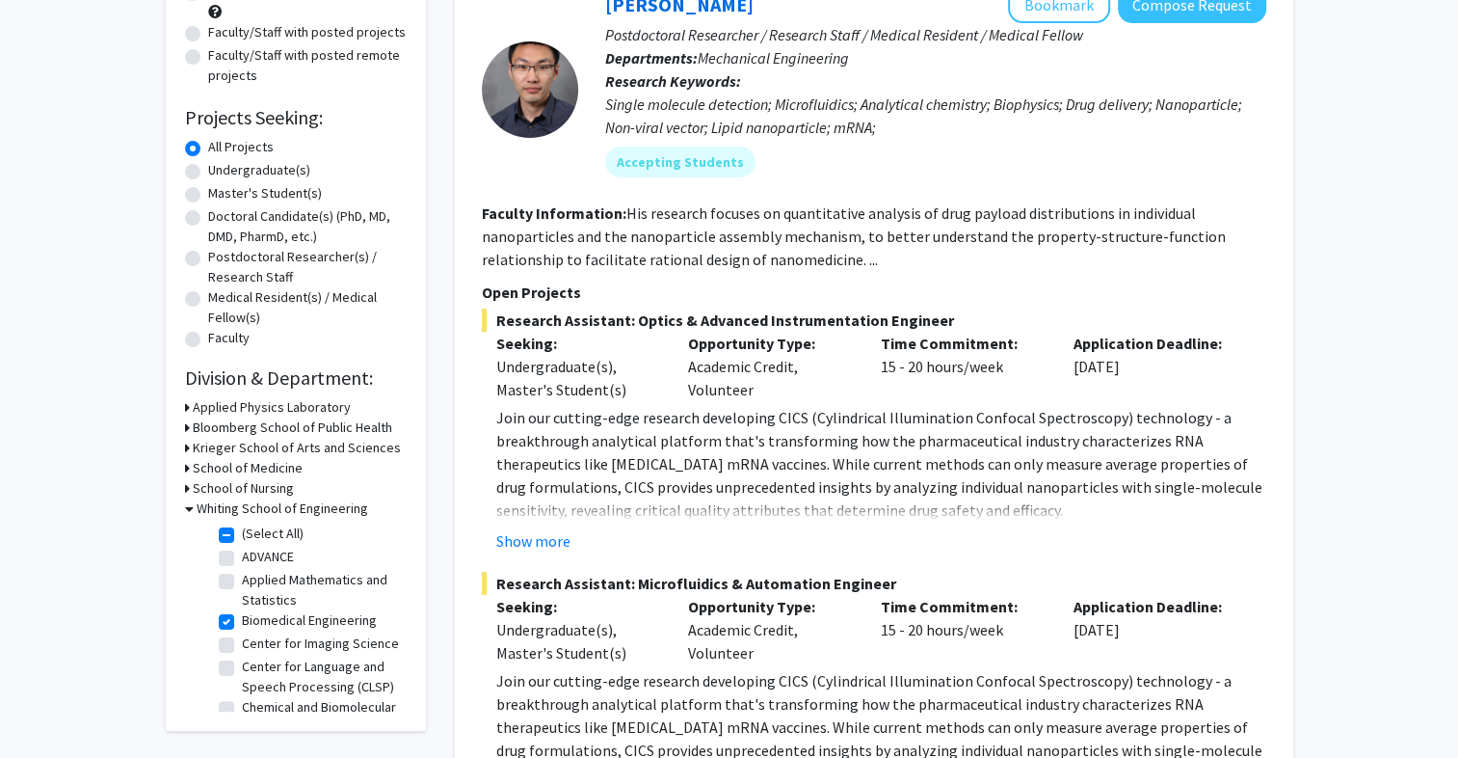
click at [242, 535] on label "(Select All)" at bounding box center [273, 533] width 62 height 20
click at [242, 535] on input "(Select All)" at bounding box center [248, 529] width 13 height 13
checkbox input "false"
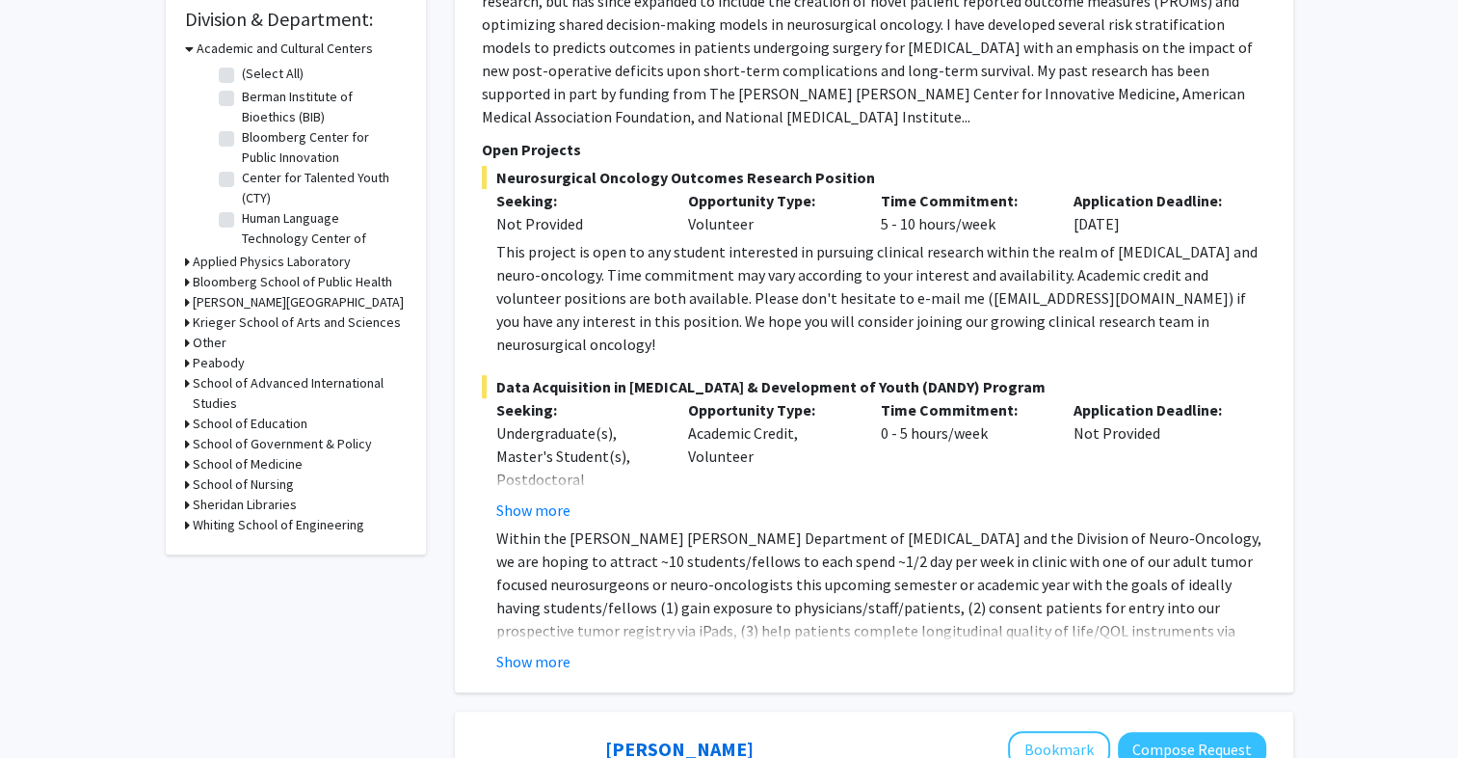
scroll to position [584, 0]
click at [186, 530] on icon at bounding box center [187, 527] width 5 height 20
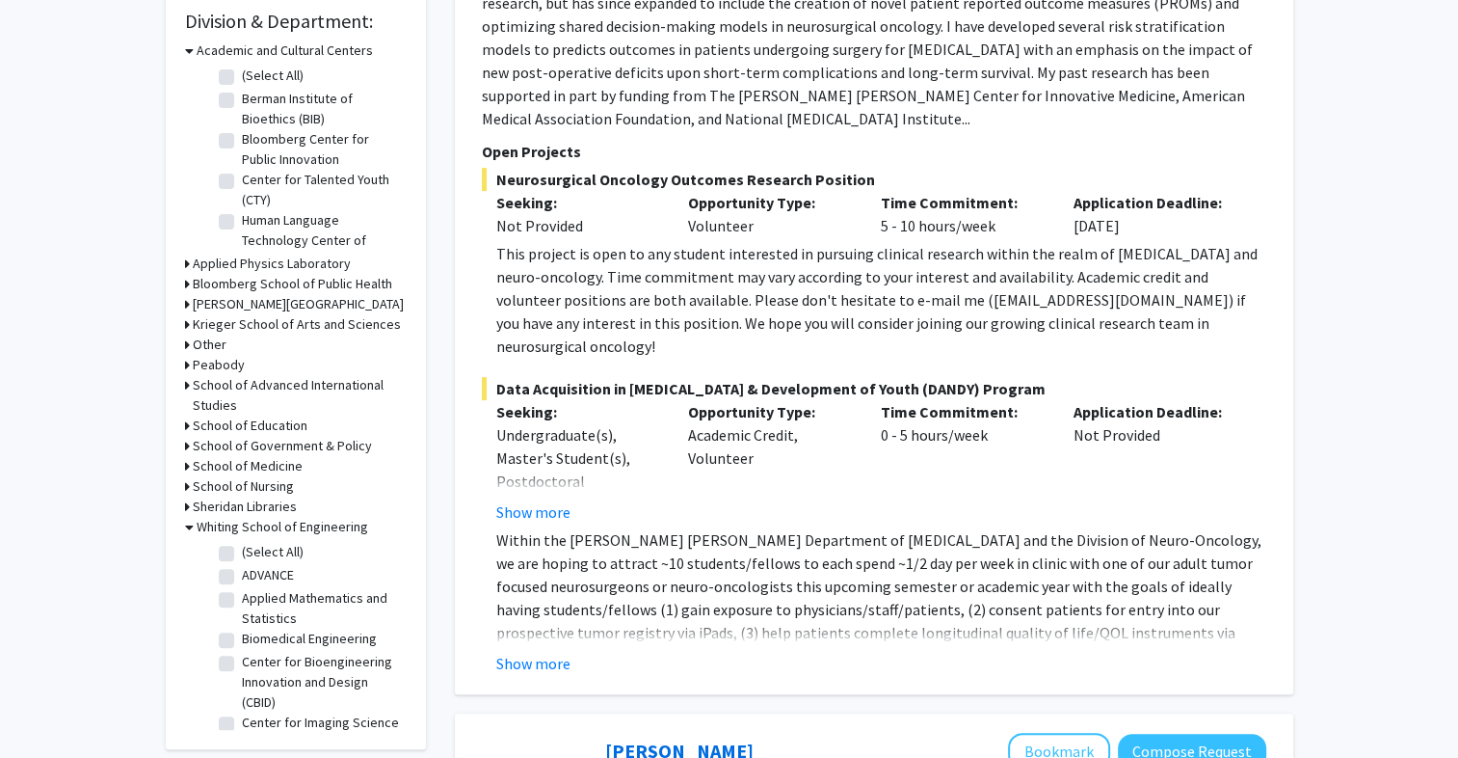
click at [189, 52] on icon at bounding box center [189, 50] width 9 height 20
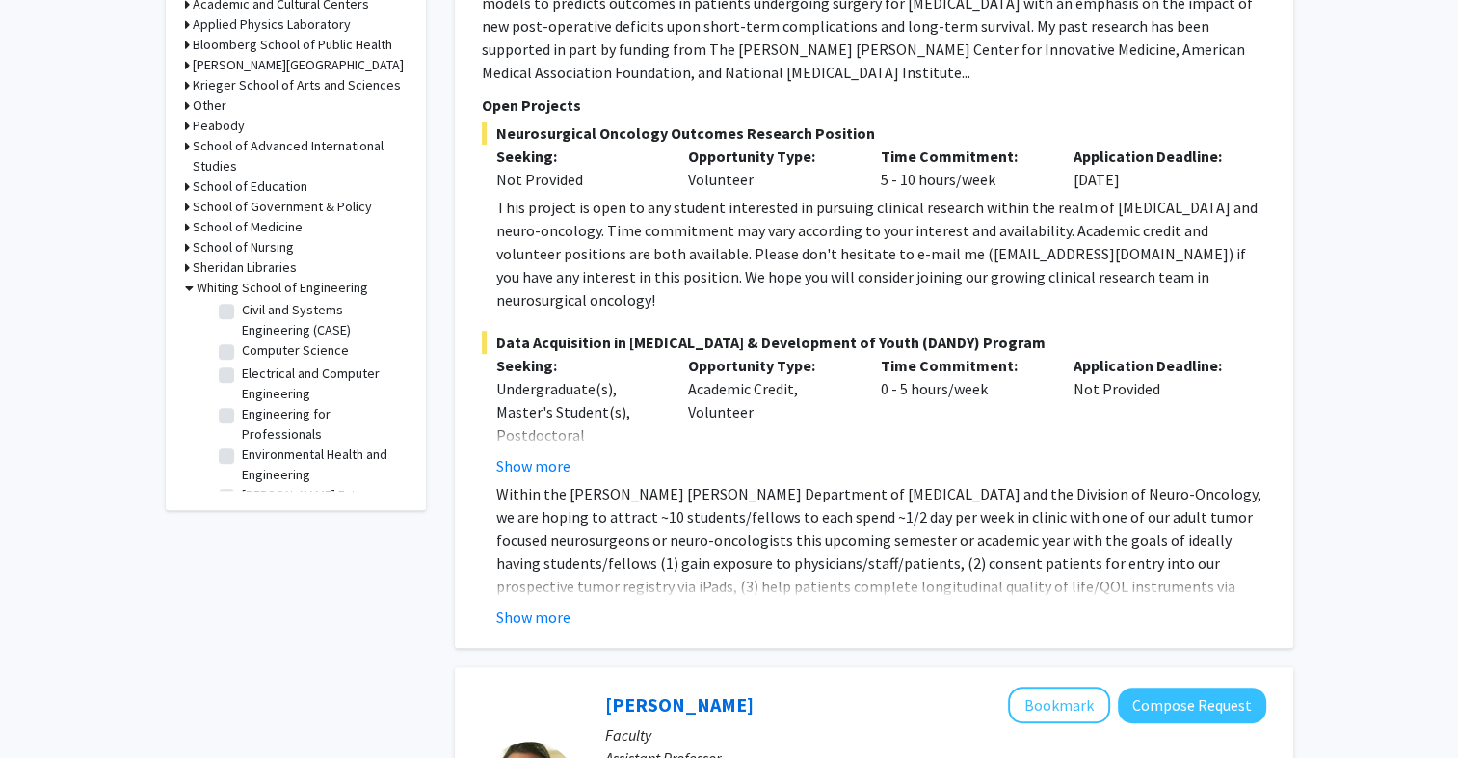
scroll to position [372, 0]
click at [242, 390] on label "Electrical and Computer Engineering" at bounding box center [322, 370] width 160 height 40
click at [242, 362] on input "Electrical and Computer Engineering" at bounding box center [248, 356] width 13 height 13
checkbox input "true"
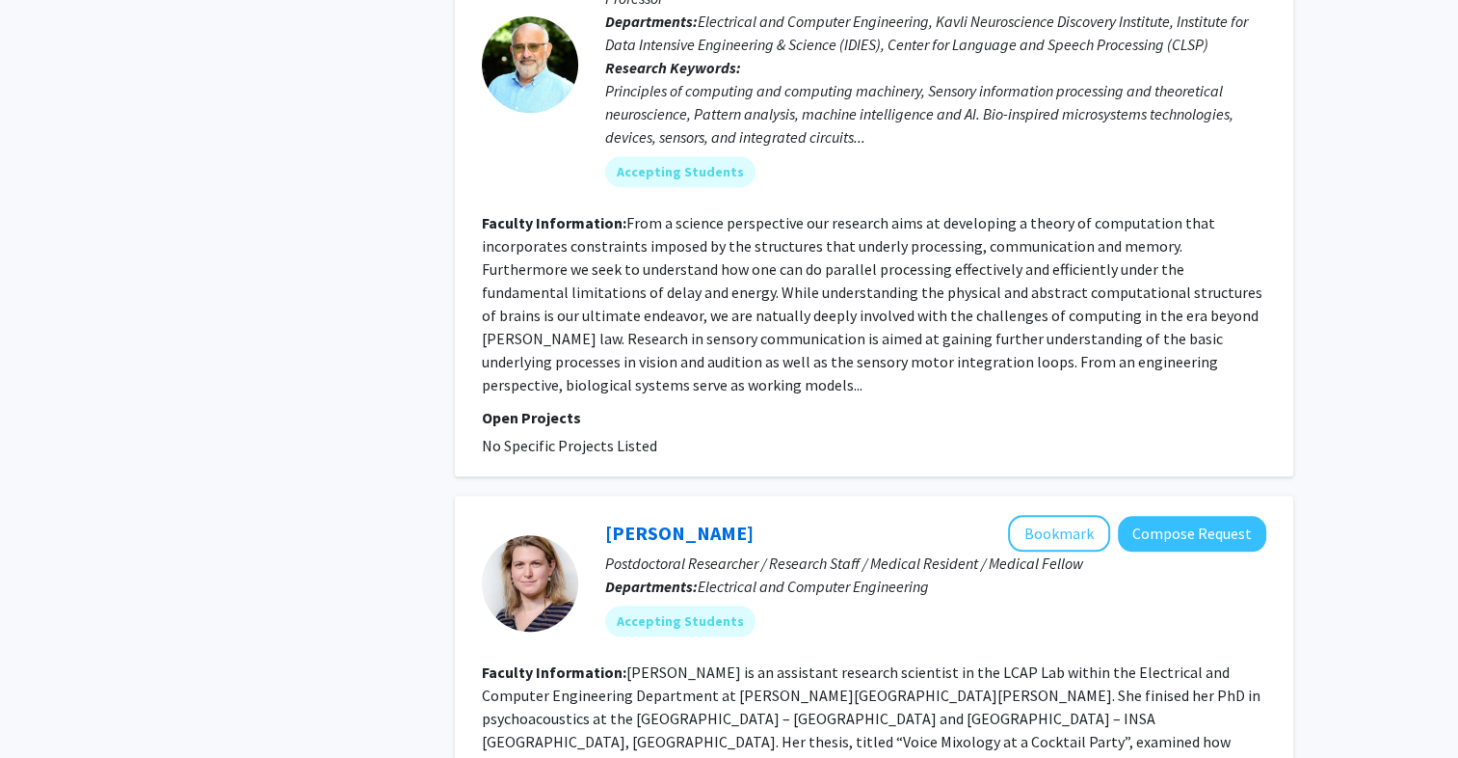
scroll to position [1935, 0]
